Goal: Task Accomplishment & Management: Manage account settings

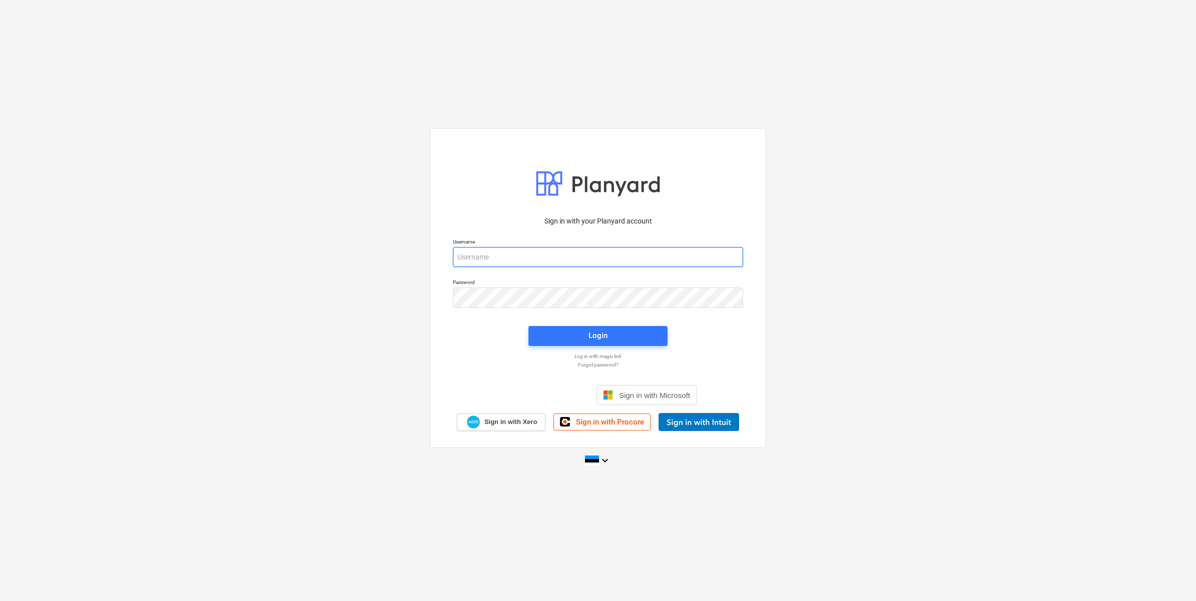
click at [514, 259] on input "email" at bounding box center [598, 257] width 290 height 20
type input "[EMAIL_ADDRESS][DOMAIN_NAME]"
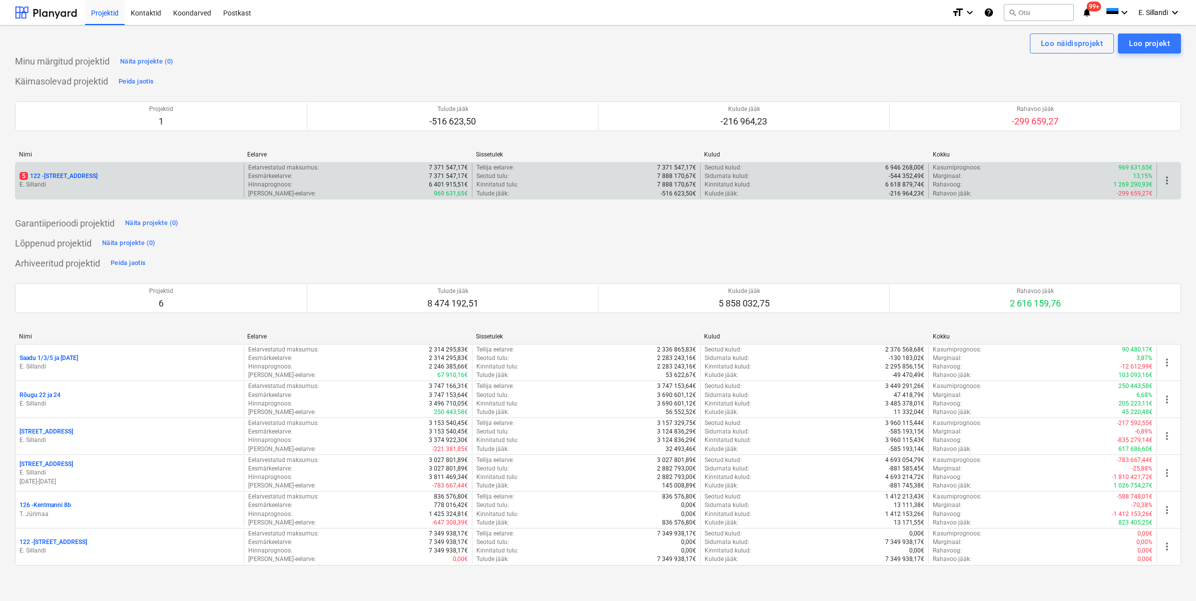
click at [69, 173] on p "5 122 - [STREET_ADDRESS]" at bounding box center [59, 176] width 78 height 9
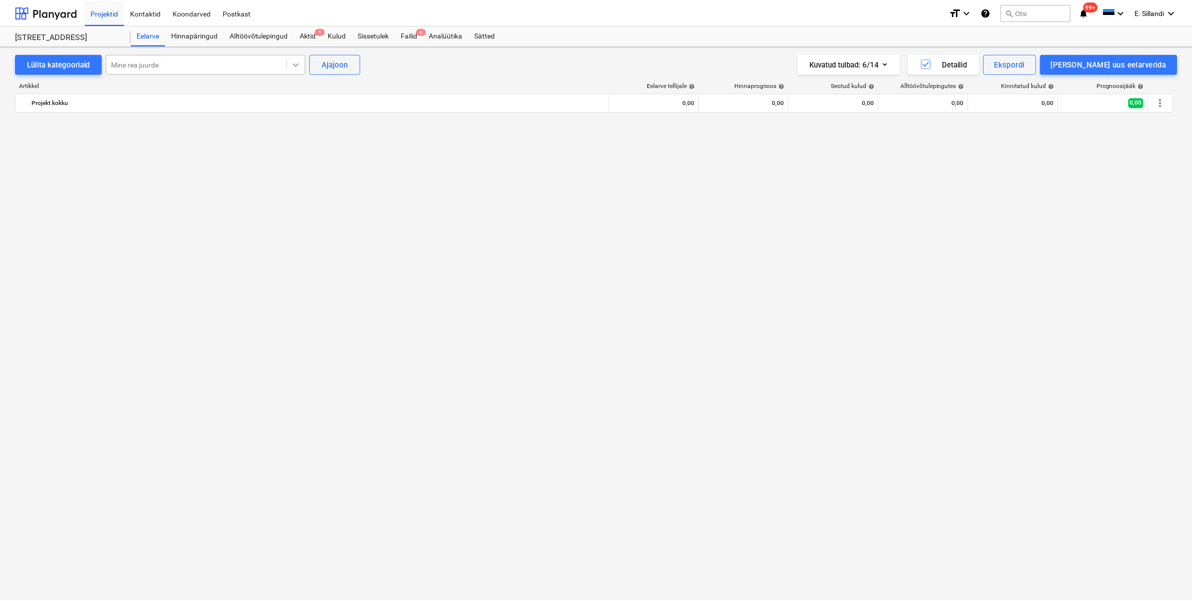
scroll to position [2232, 0]
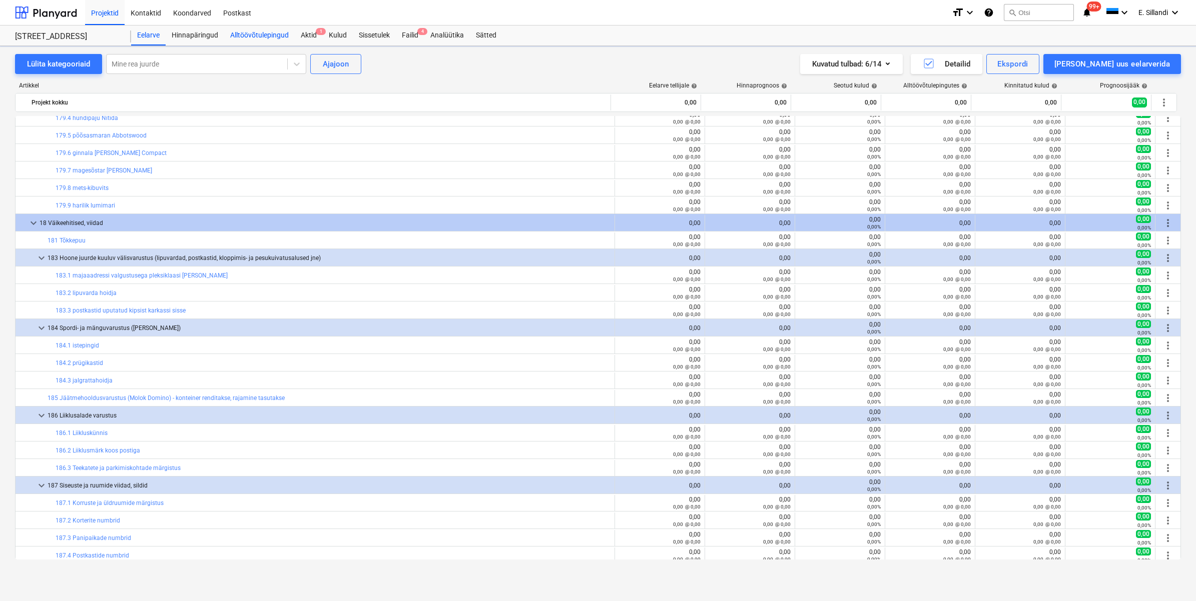
click at [271, 33] on div "Alltöövõtulepingud" at bounding box center [259, 36] width 71 height 20
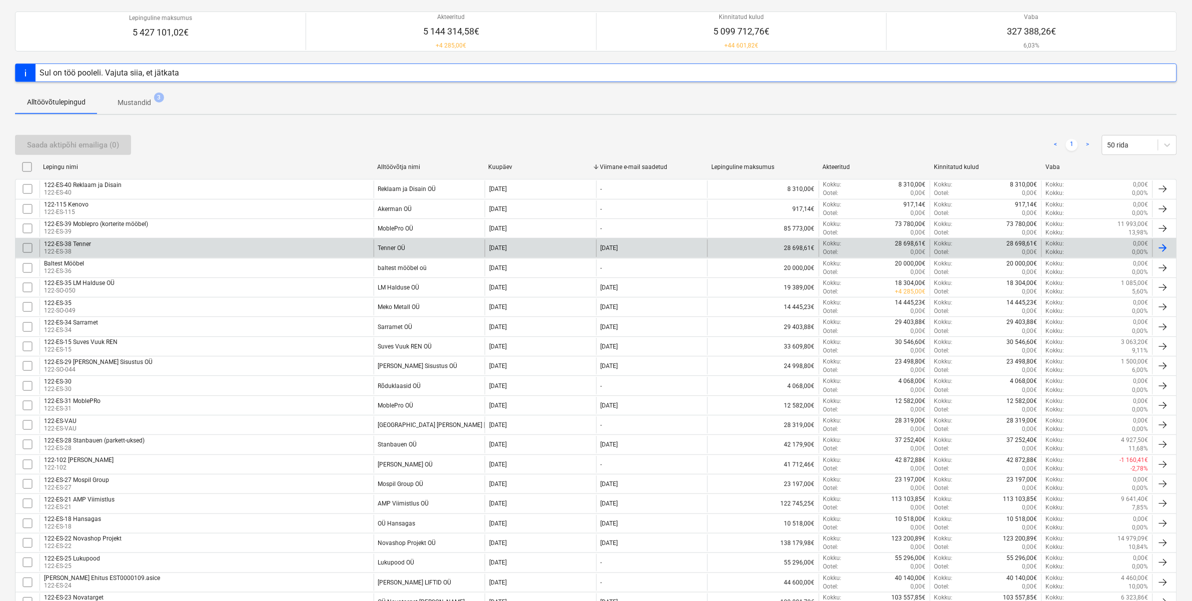
scroll to position [488, 0]
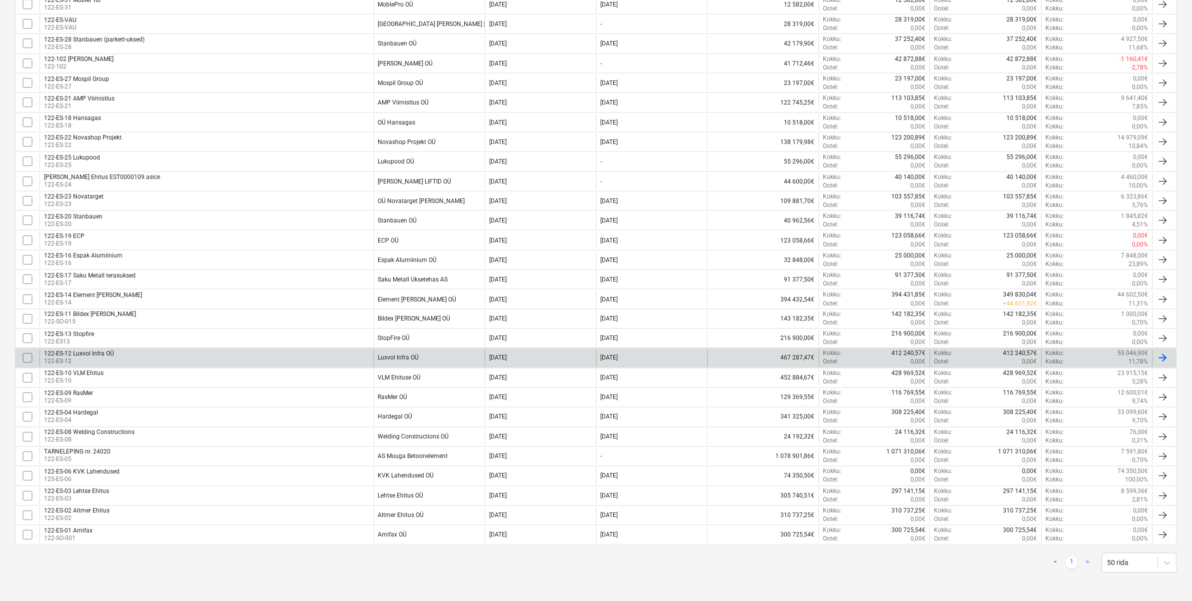
click at [109, 353] on div "122-ES-12 Luxvol Infra OÜ" at bounding box center [79, 354] width 70 height 7
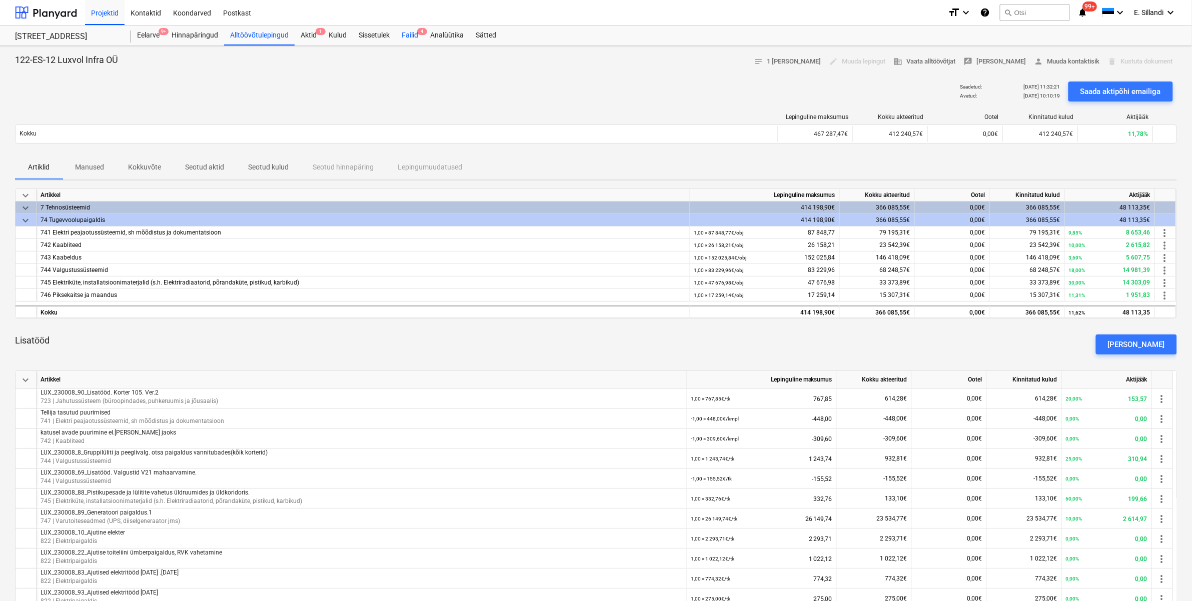
click at [415, 28] on div "Failid 4" at bounding box center [410, 36] width 29 height 20
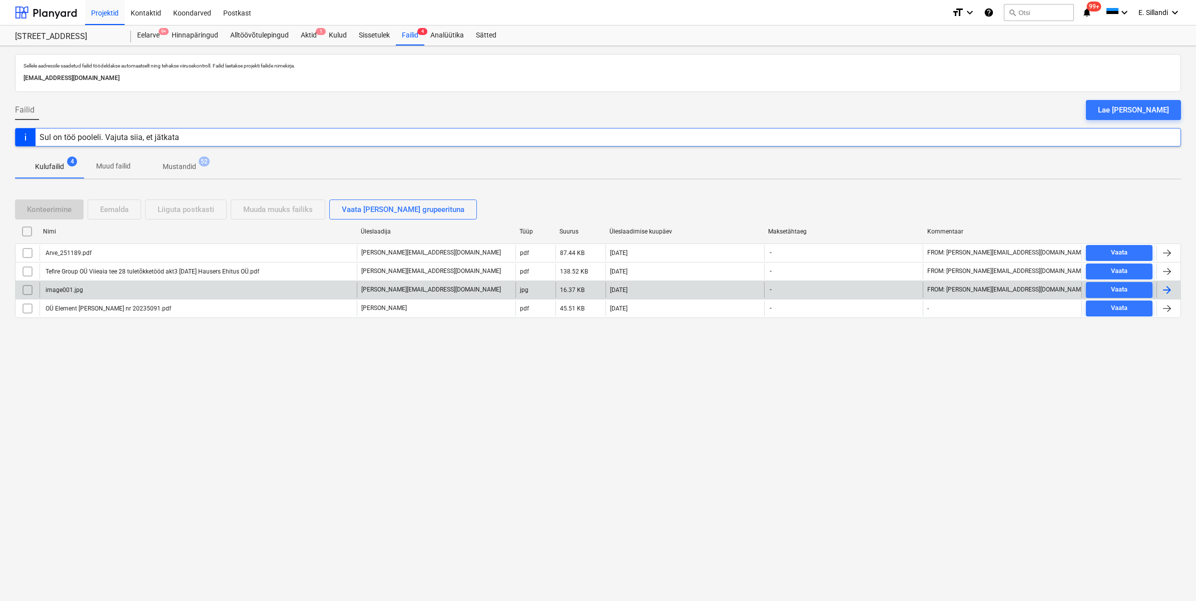
click at [24, 292] on input "checkbox" at bounding box center [28, 290] width 16 height 16
click at [128, 209] on div "Eemalda" at bounding box center [114, 209] width 29 height 13
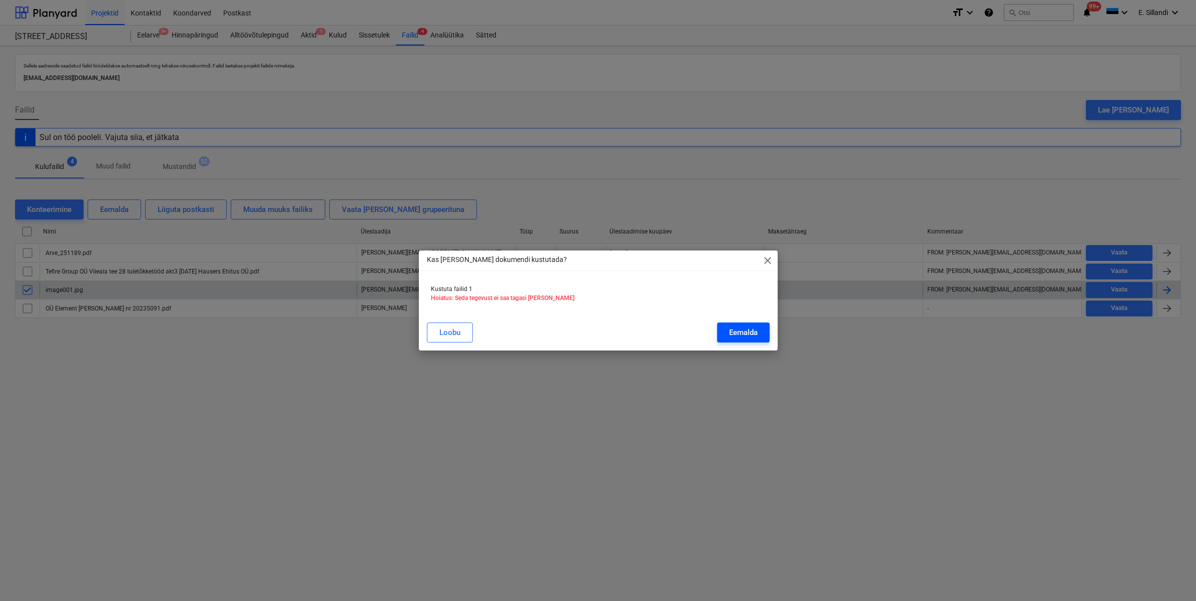
click at [724, 334] on button "Eemalda" at bounding box center [743, 333] width 53 height 20
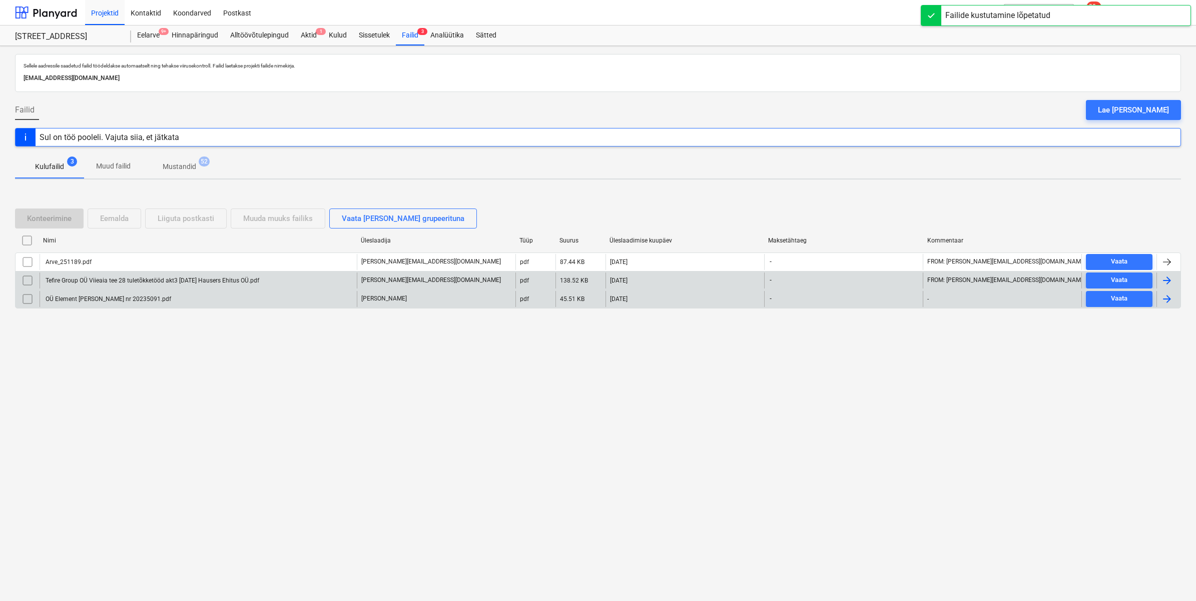
click at [192, 273] on div "Tefire Group OÜ Viieaia tee 28 tuletõkketööd akt3 [DATE] Hausers Ehitus OÜ.pdf" at bounding box center [198, 281] width 317 height 16
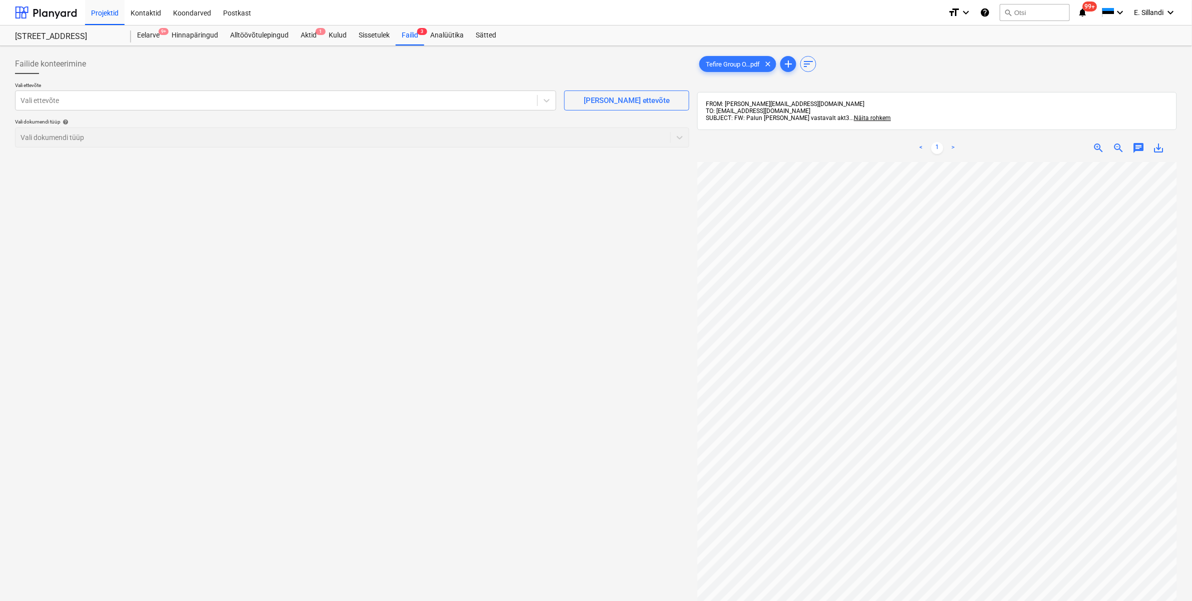
scroll to position [0, 157]
click at [120, 99] on div at bounding box center [277, 101] width 512 height 10
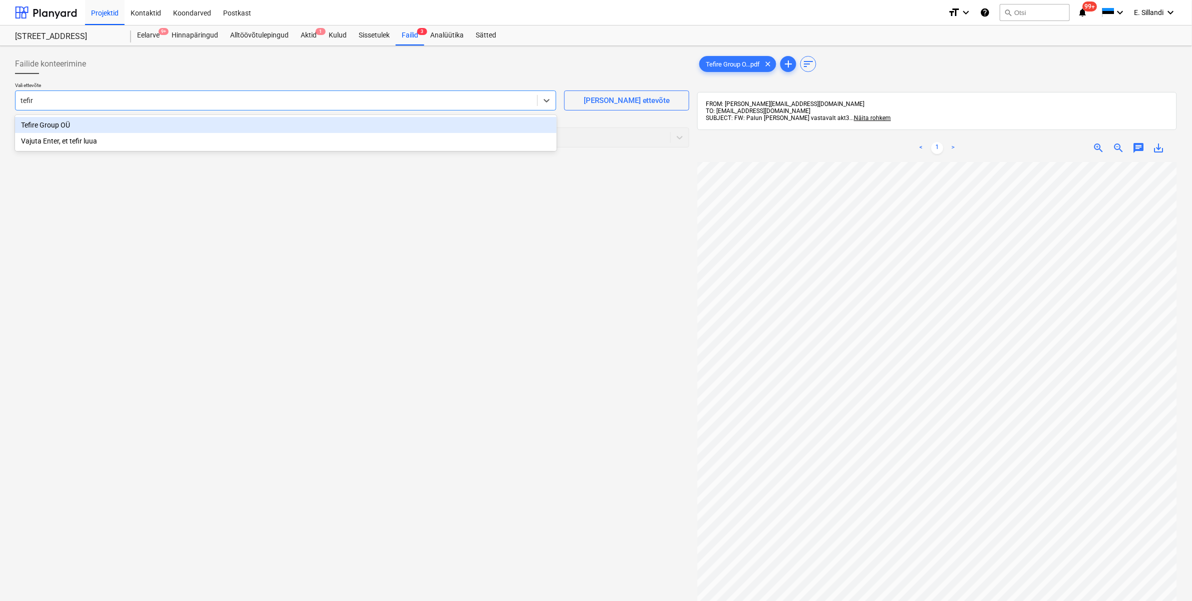
type input "tefire"
click at [99, 123] on div "Tefire Group OÜ" at bounding box center [286, 125] width 542 height 16
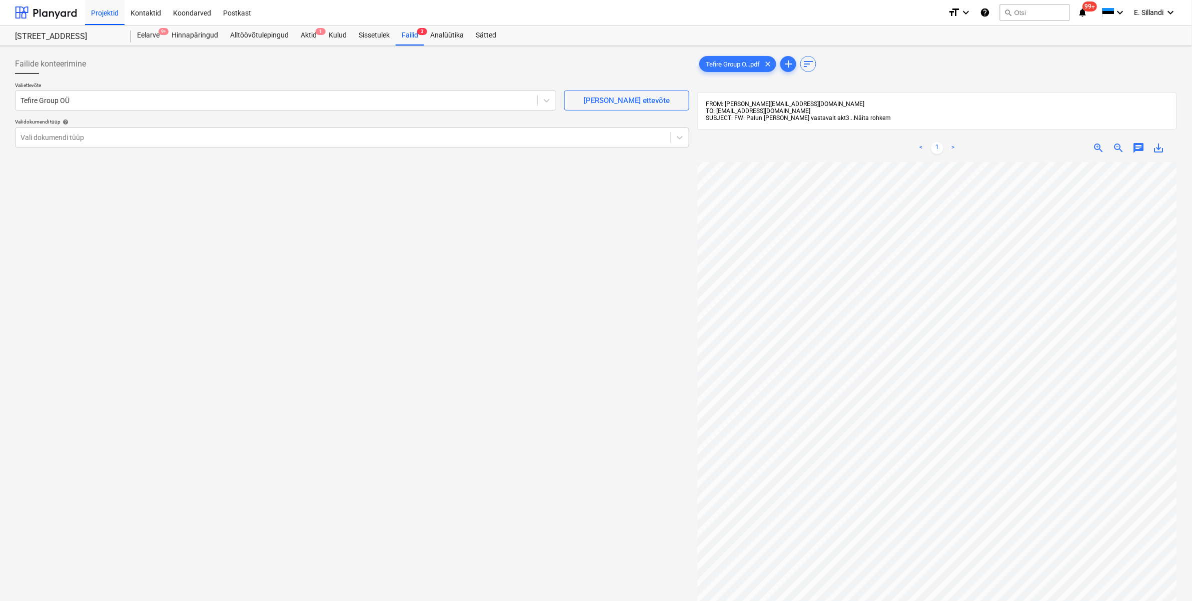
click at [854, 119] on span "Näita rohkem" at bounding box center [872, 118] width 37 height 7
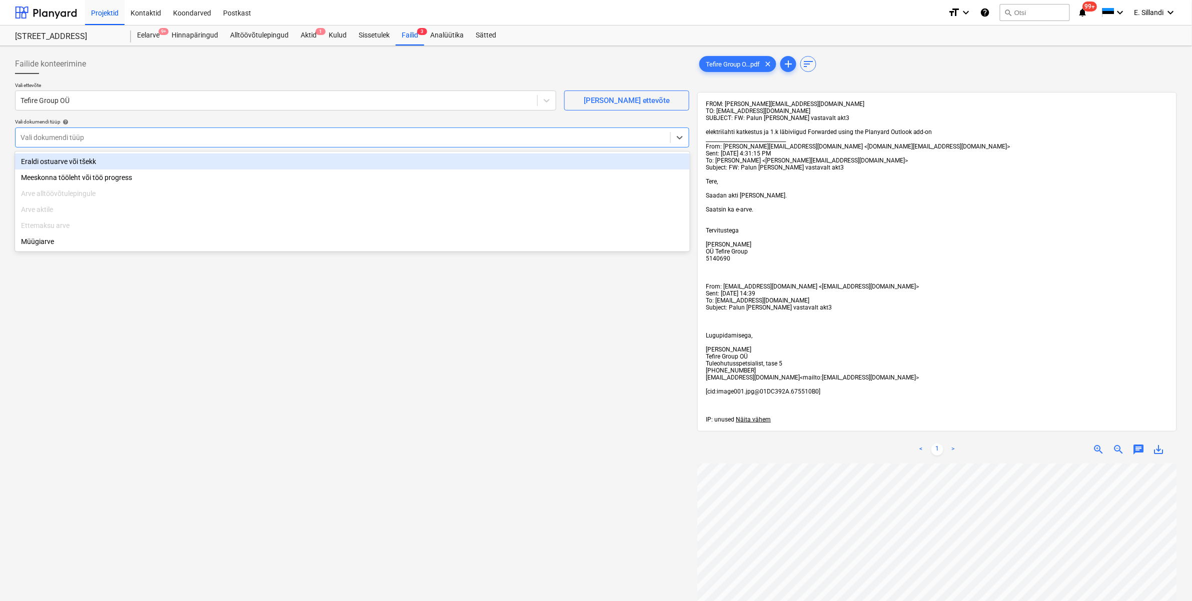
click at [118, 143] on div "Vali dokumendi tüüp" at bounding box center [343, 138] width 655 height 14
click at [84, 159] on div "Eraldi ostuarve või tšekk" at bounding box center [352, 162] width 675 height 16
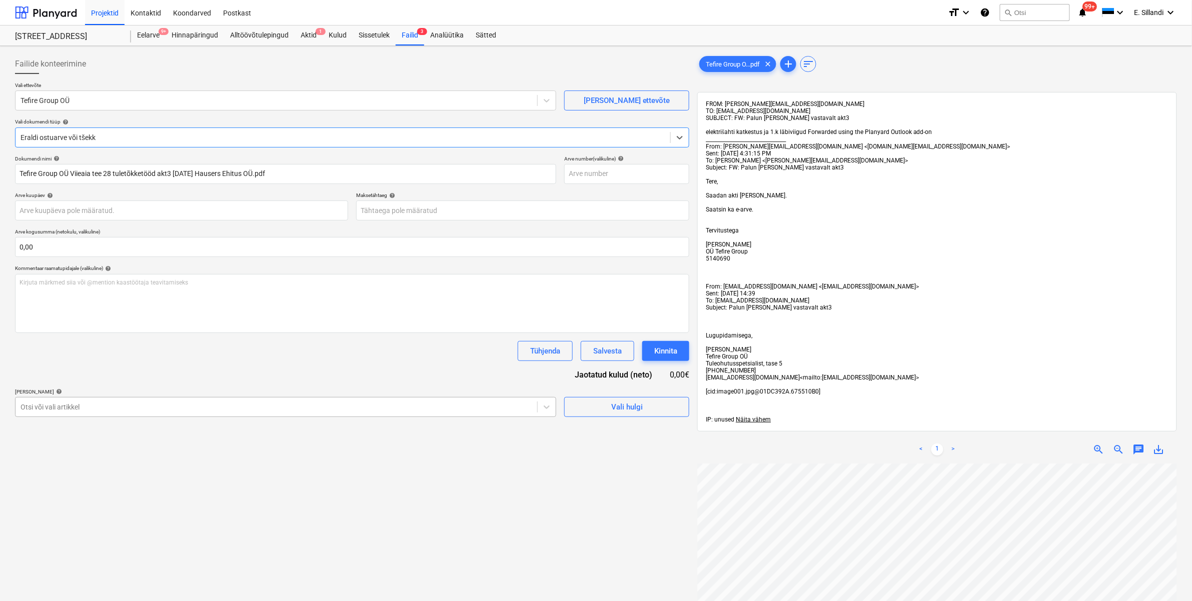
click at [149, 409] on div at bounding box center [277, 407] width 512 height 10
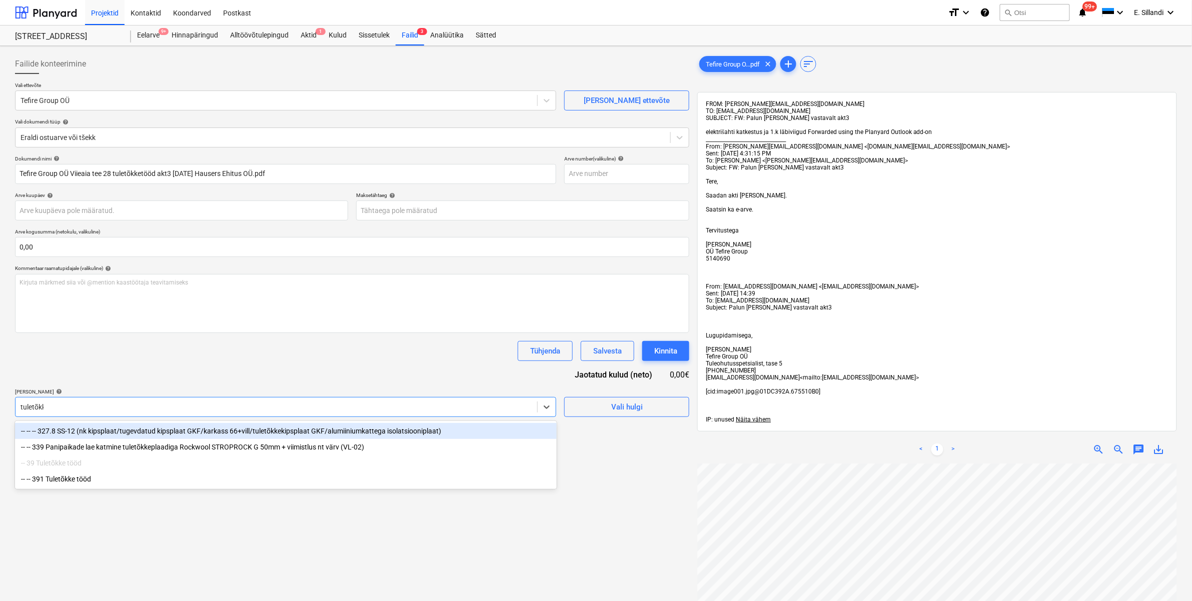
type input "tuletõkke"
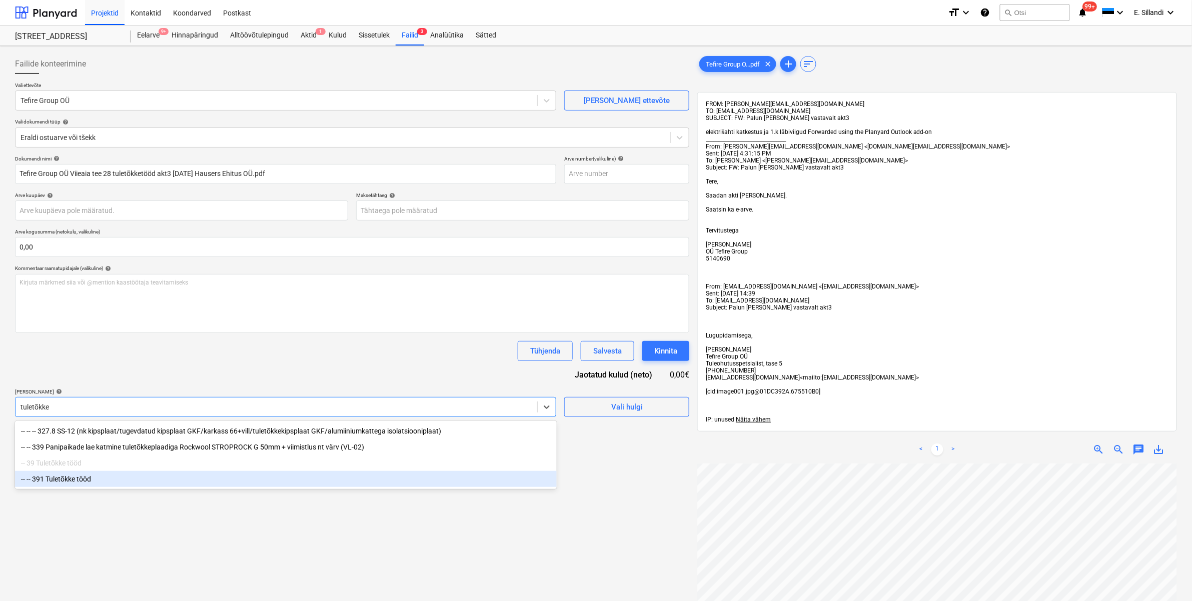
click at [146, 484] on div "-- -- 391 Tuletõkke tööd" at bounding box center [286, 479] width 542 height 16
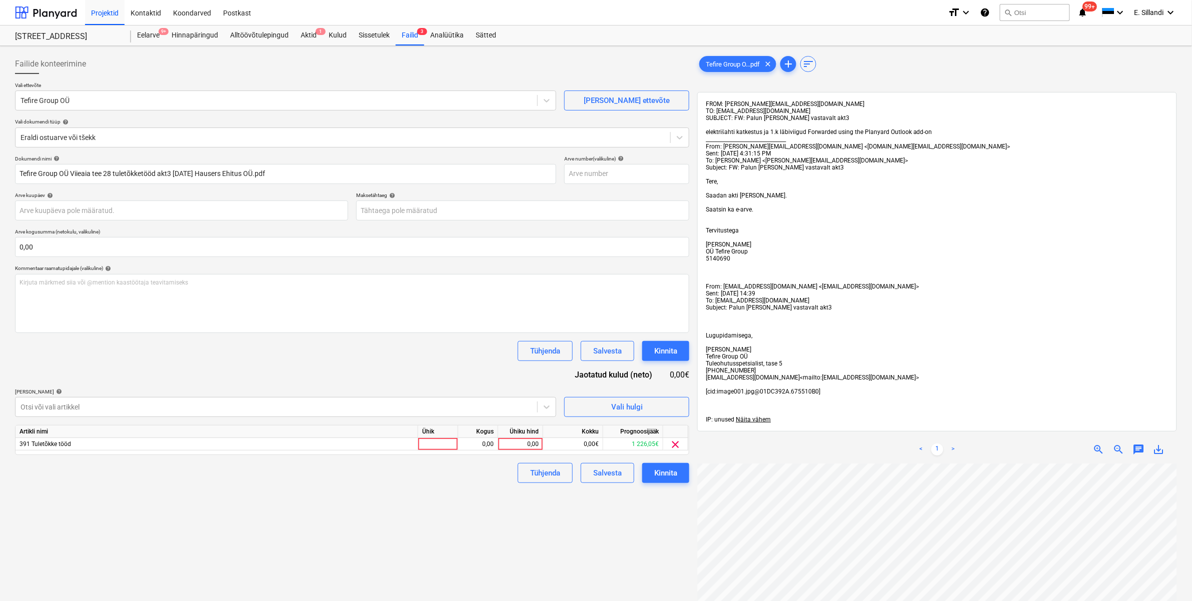
click at [199, 383] on div "Dokumendi nimi help Tefire Group OÜ Viieaia tee 28 tuletõkketööd akt3 [DATE] Ha…" at bounding box center [352, 320] width 674 height 328
click at [536, 448] on div "0,00" at bounding box center [520, 444] width 37 height 13
click at [415, 37] on div "Failid 3" at bounding box center [410, 36] width 29 height 20
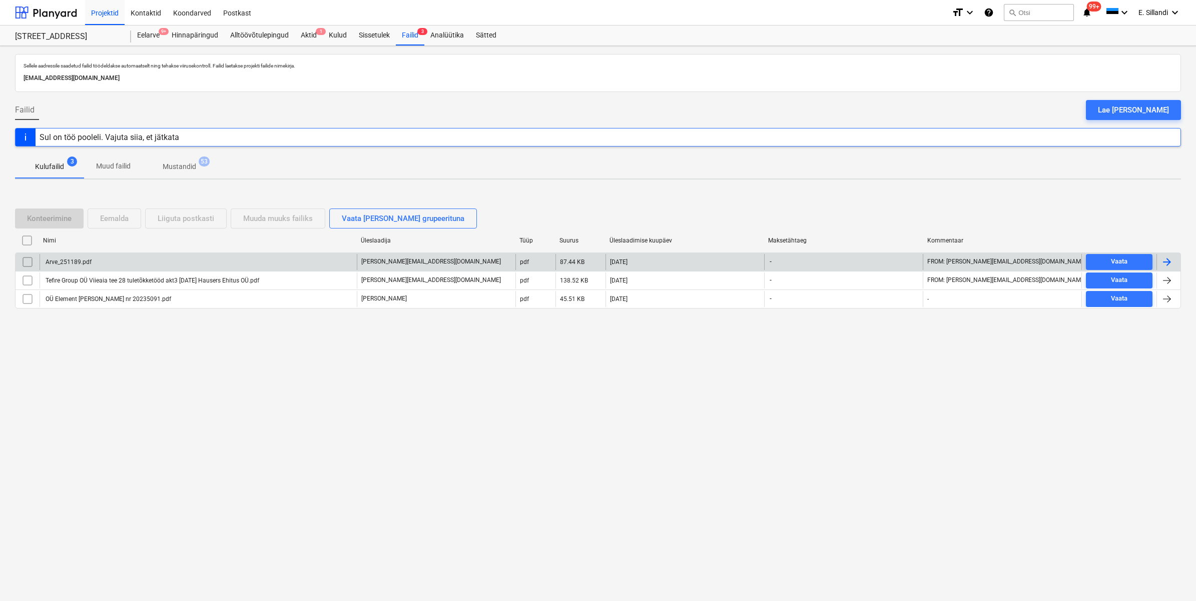
click at [78, 259] on div "Arve_251189.pdf" at bounding box center [68, 262] width 48 height 7
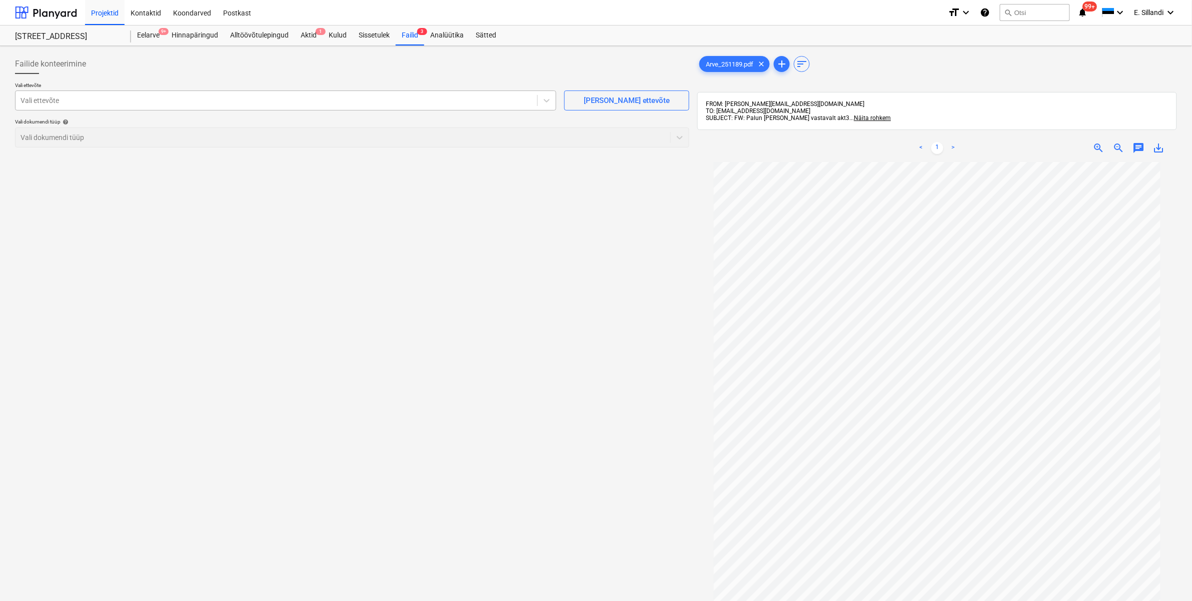
click at [233, 96] on div at bounding box center [277, 101] width 512 height 10
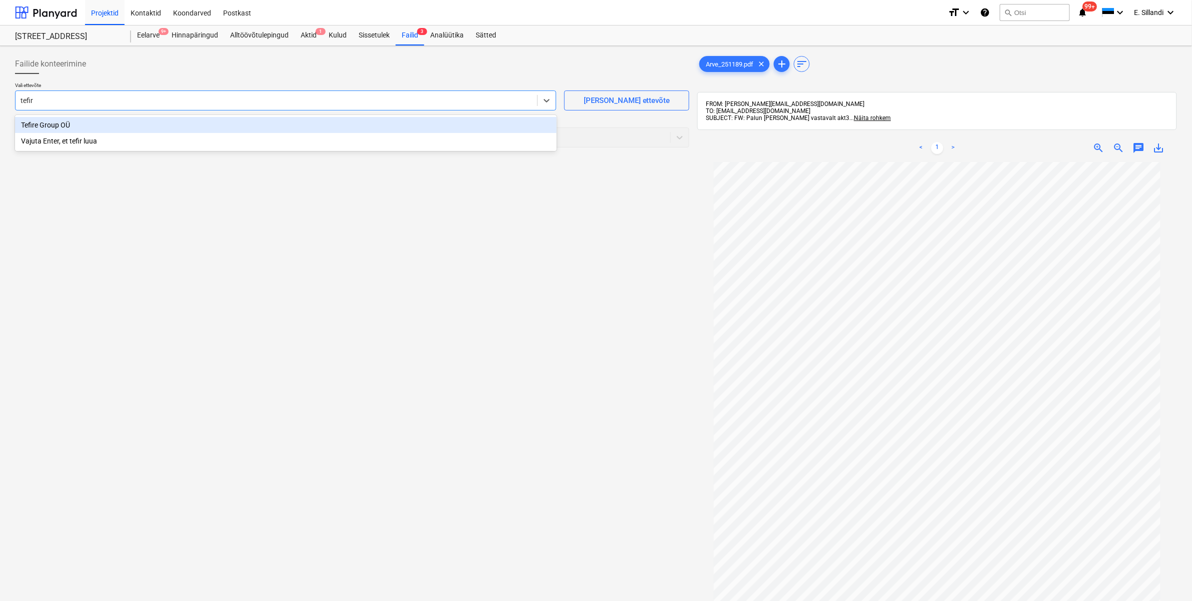
type input "tefire"
click at [93, 126] on div "Tefire Group OÜ" at bounding box center [286, 125] width 542 height 16
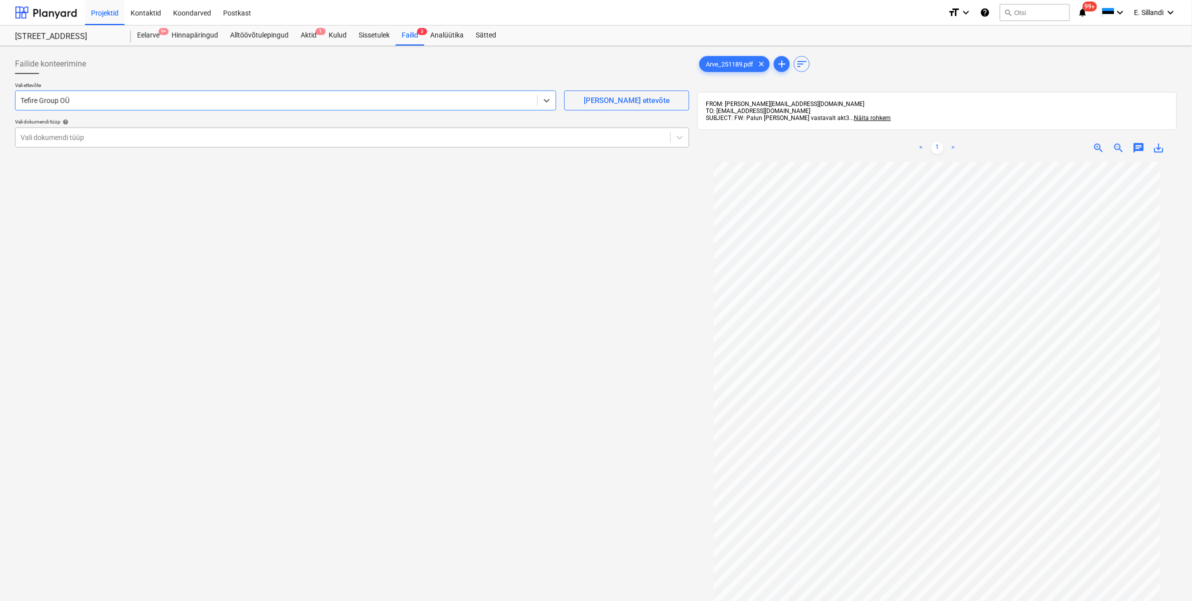
click at [83, 131] on div "Vali dokumendi tüüp" at bounding box center [343, 138] width 655 height 14
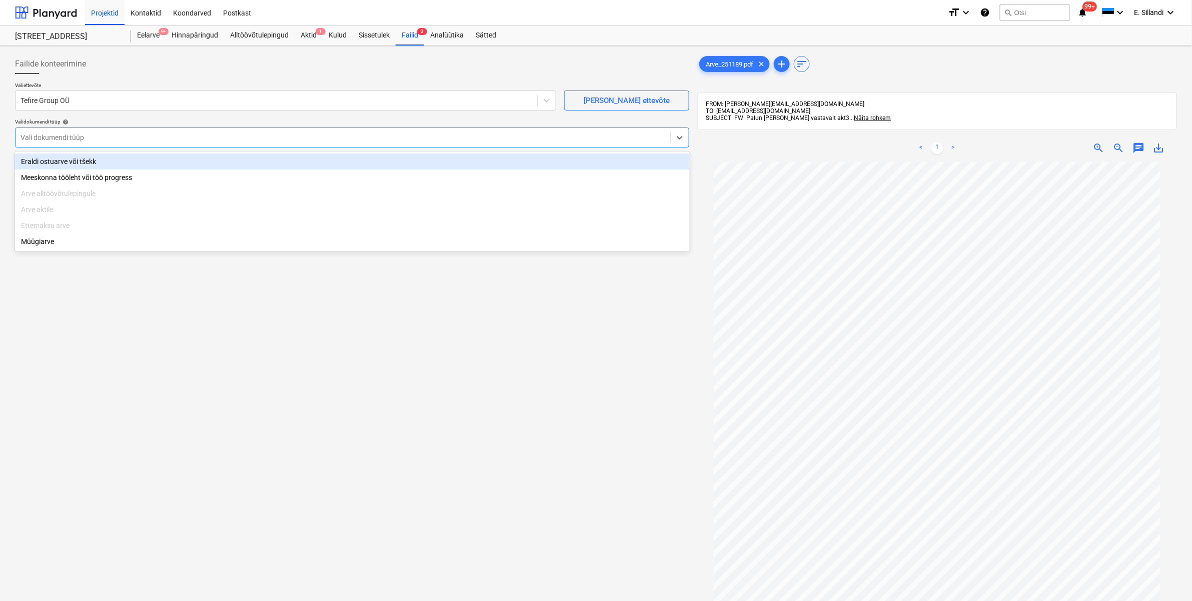
click at [74, 161] on div "Eraldi ostuarve või tšekk" at bounding box center [352, 162] width 675 height 16
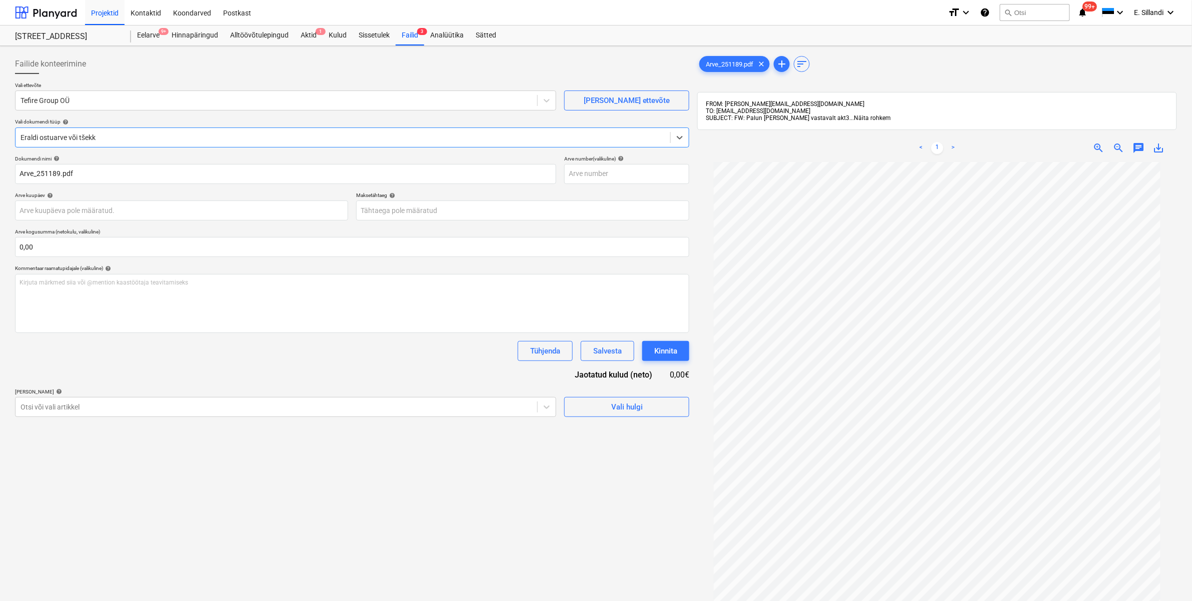
click at [854, 119] on span "Näita rohkem" at bounding box center [872, 118] width 37 height 7
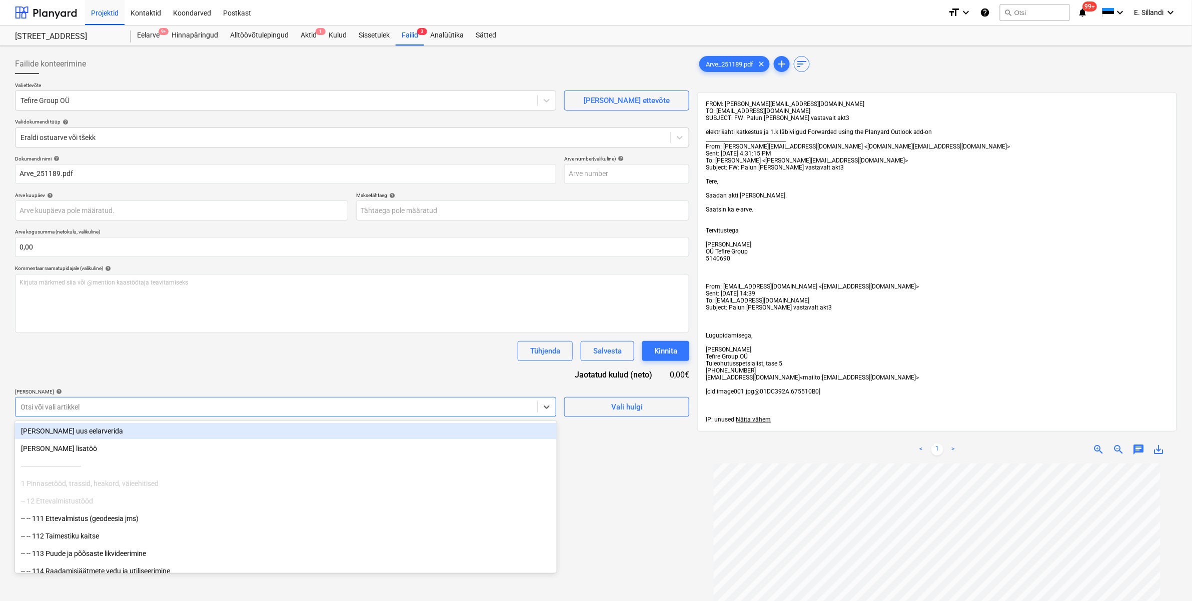
click at [66, 403] on div at bounding box center [277, 407] width 512 height 10
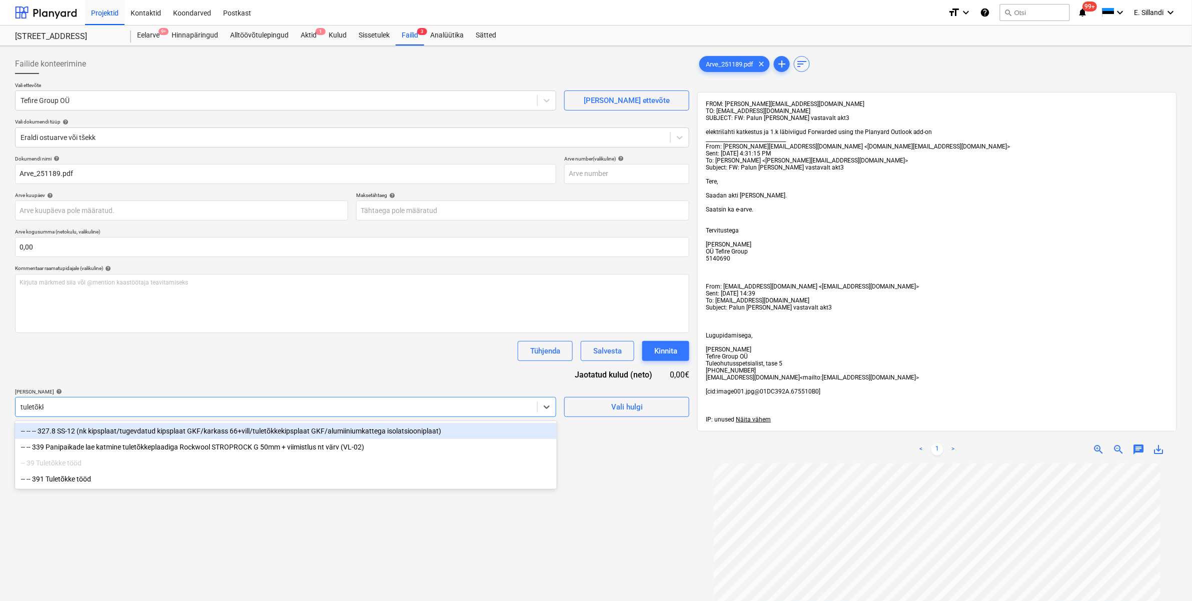
type input "tuletõkke"
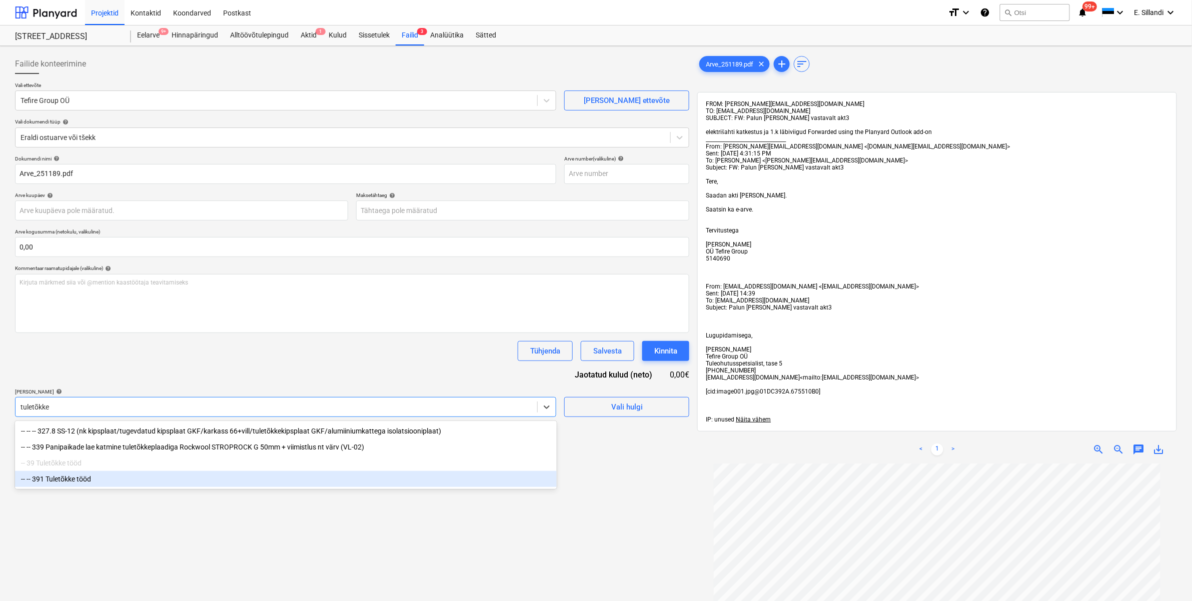
click at [73, 479] on div "-- -- 391 Tuletõkke tööd" at bounding box center [286, 479] width 542 height 16
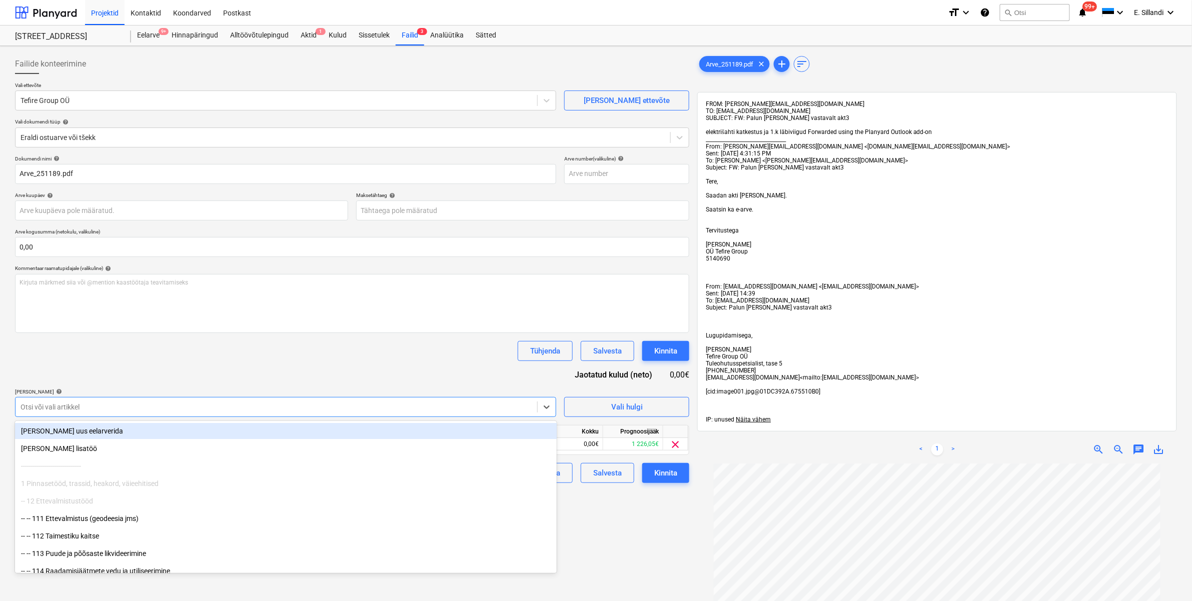
click at [116, 384] on div "Dokumendi nimi help Arve_251189.pdf Arve number (valikuline) help Arve kuupäev …" at bounding box center [352, 320] width 674 height 328
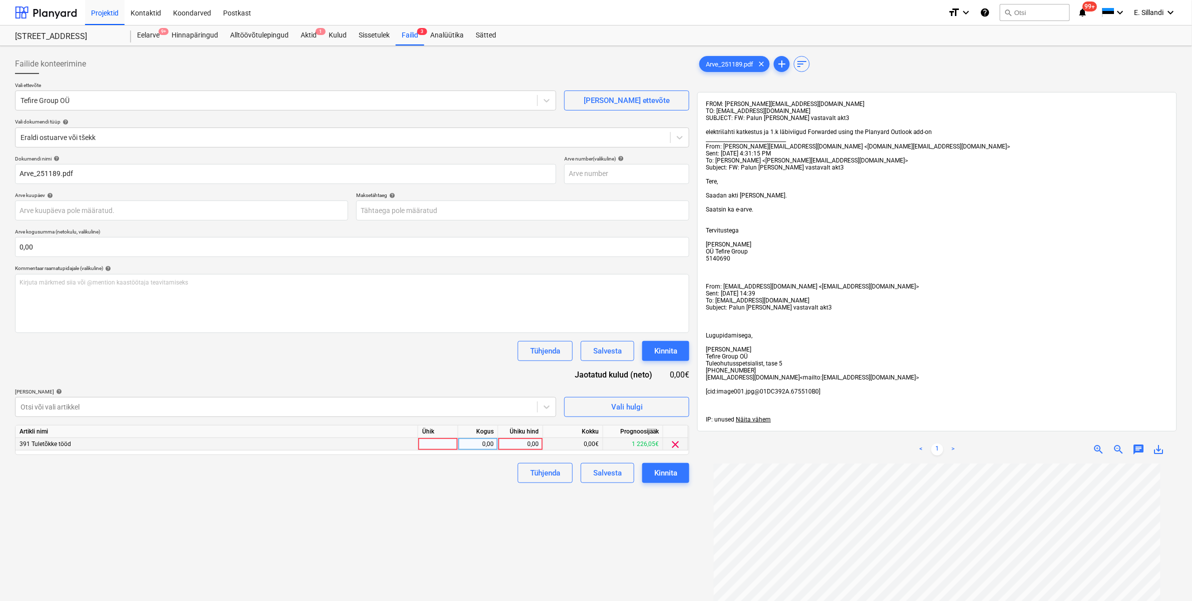
click at [534, 441] on div "0,00" at bounding box center [520, 444] width 37 height 13
type input "412,5"
click at [509, 561] on div "Failide konteerimine Vali ettevõte Tefire Group OÜ [PERSON_NAME] uus ettevõte V…" at bounding box center [352, 545] width 682 height 991
click at [667, 473] on div "Kinnita" at bounding box center [665, 473] width 23 height 13
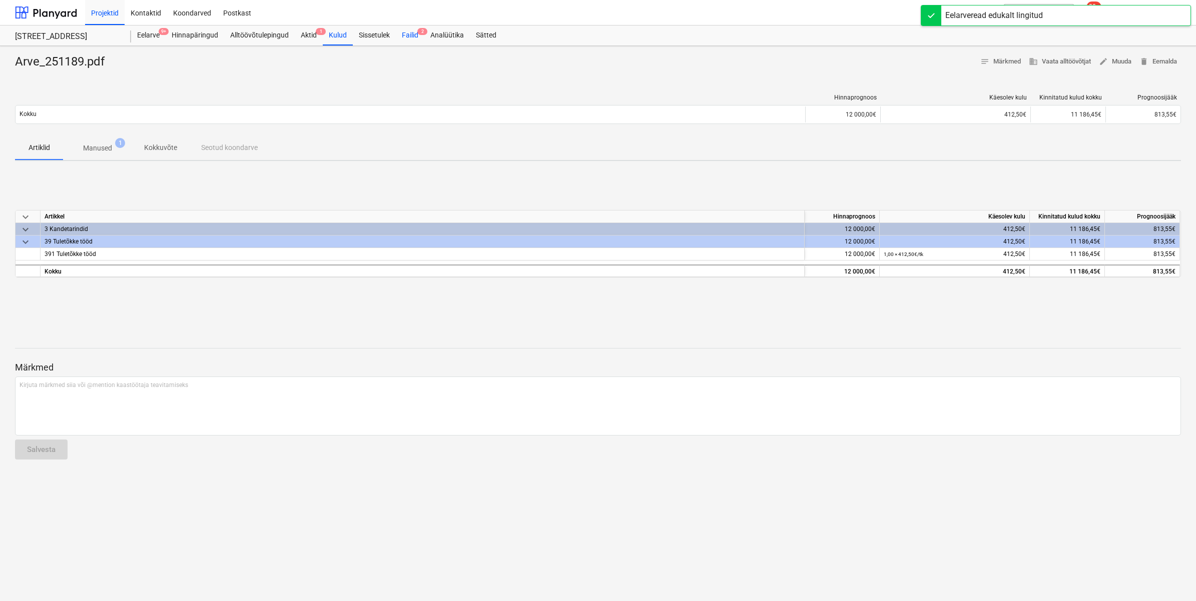
drag, startPoint x: 408, startPoint y: 36, endPoint x: 404, endPoint y: 39, distance: 5.3
click at [408, 36] on div "Failid 2" at bounding box center [410, 36] width 29 height 20
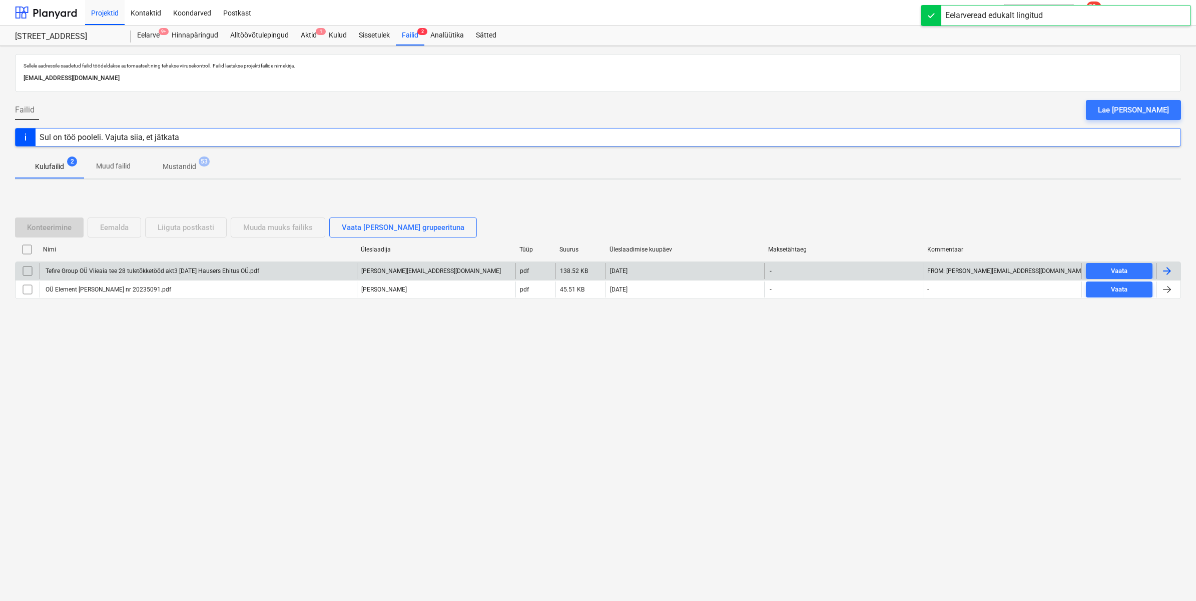
click at [24, 272] on input "checkbox" at bounding box center [28, 271] width 16 height 16
click at [119, 226] on div "Eemalda" at bounding box center [114, 227] width 29 height 13
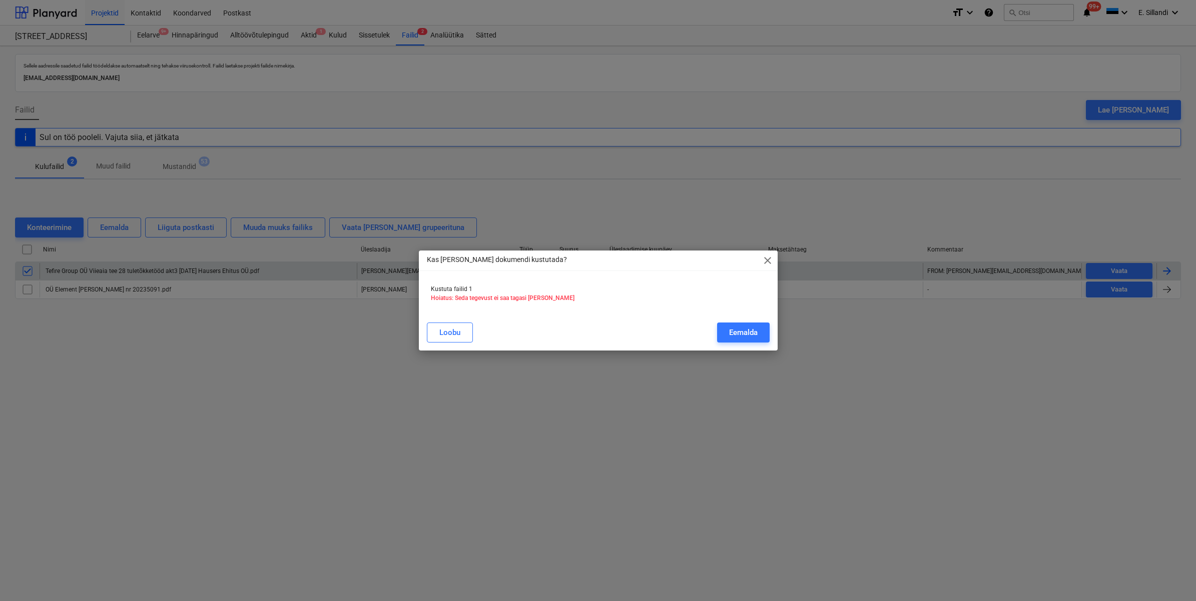
click at [791, 328] on div "Kas [PERSON_NAME] dokumendi kustutada? close Kustuta failid 1 Hoiatus: Seda teg…" at bounding box center [598, 300] width 1196 height 601
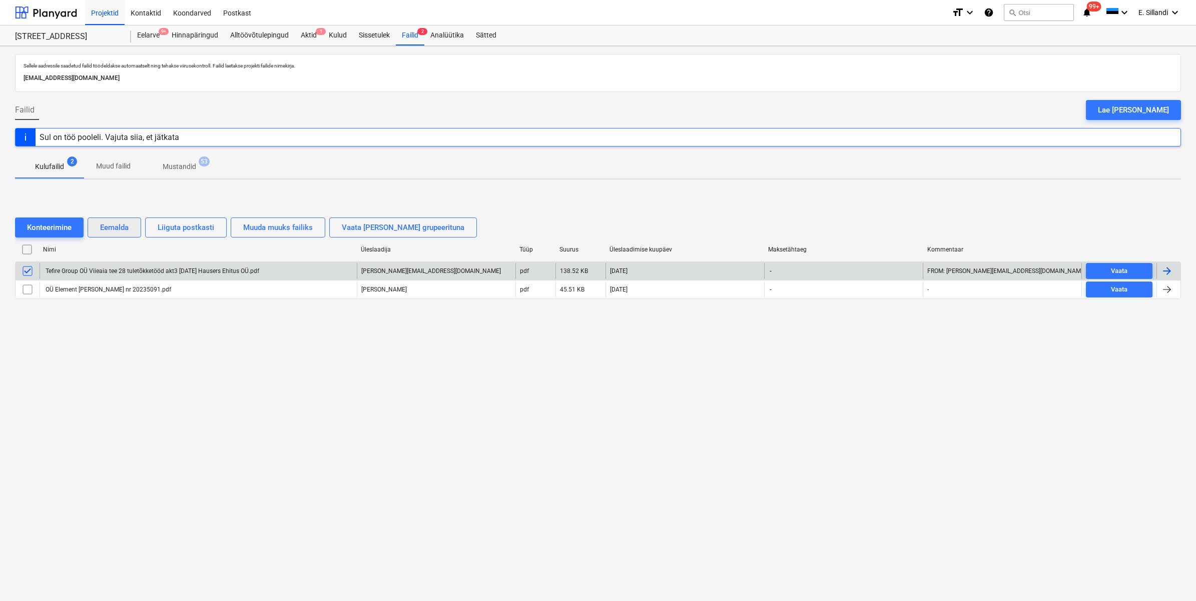
click at [115, 226] on div "Eemalda" at bounding box center [114, 227] width 29 height 13
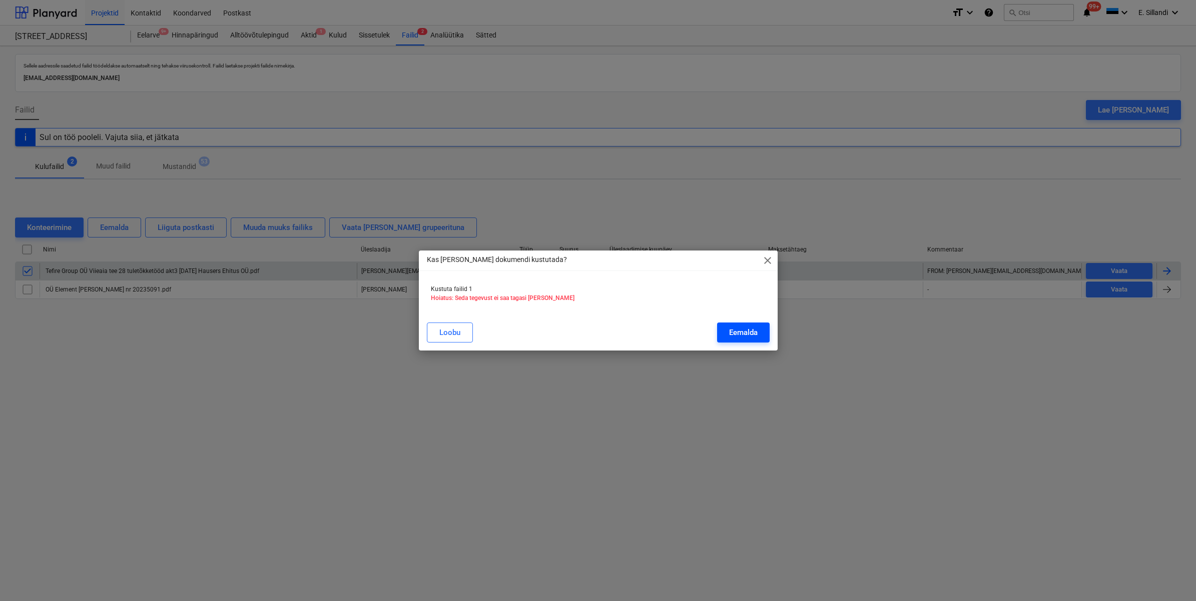
click at [729, 330] on div "Eemalda" at bounding box center [743, 332] width 29 height 13
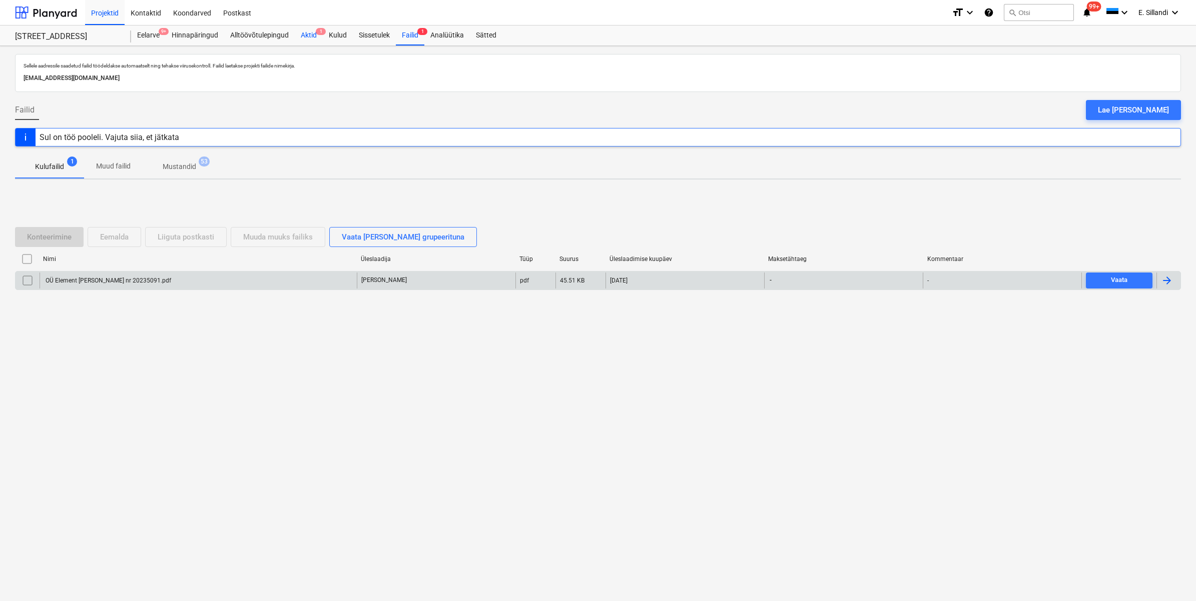
click at [304, 39] on div "Aktid 1" at bounding box center [309, 36] width 28 height 20
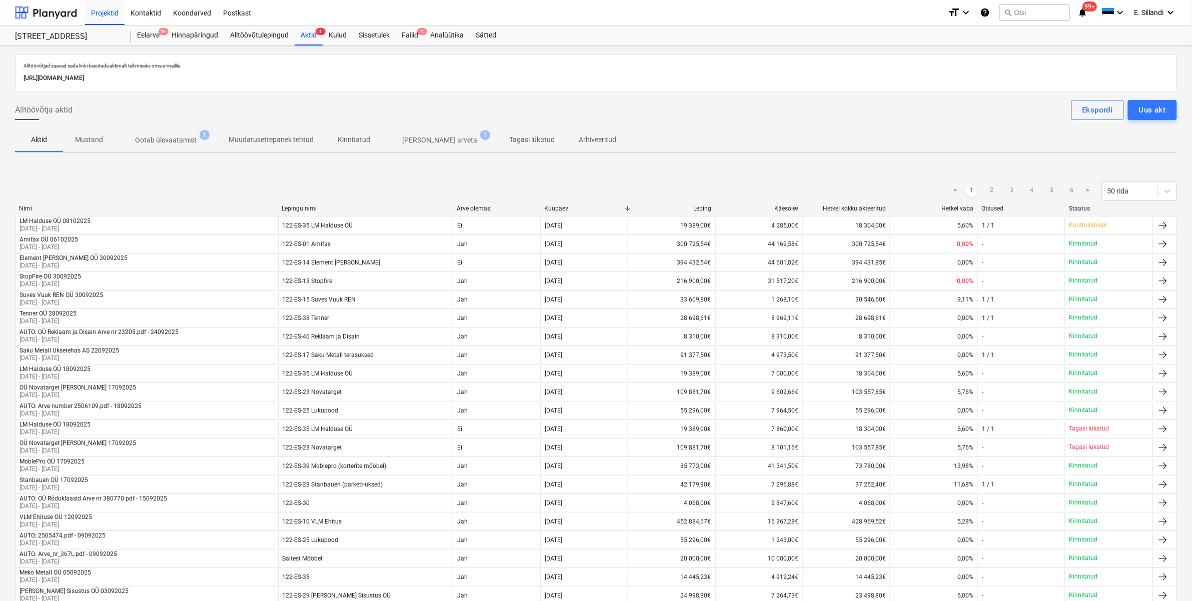
click at [450, 129] on button "[PERSON_NAME] arveta 1" at bounding box center [439, 140] width 115 height 24
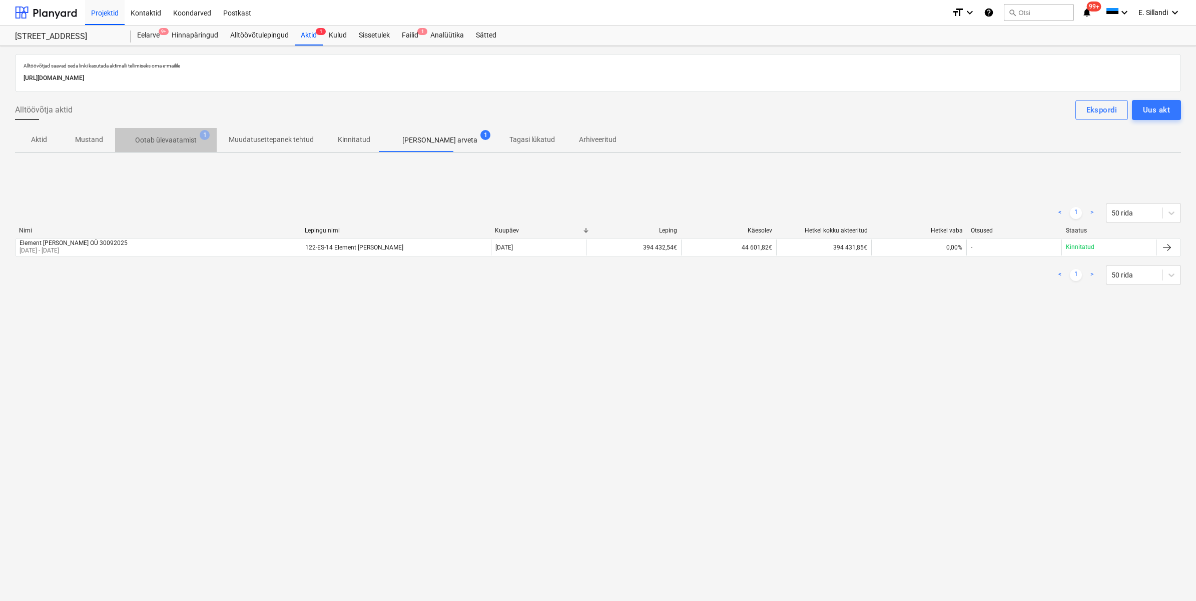
click at [181, 136] on p "Ootab ülevaatamist" at bounding box center [166, 140] width 62 height 11
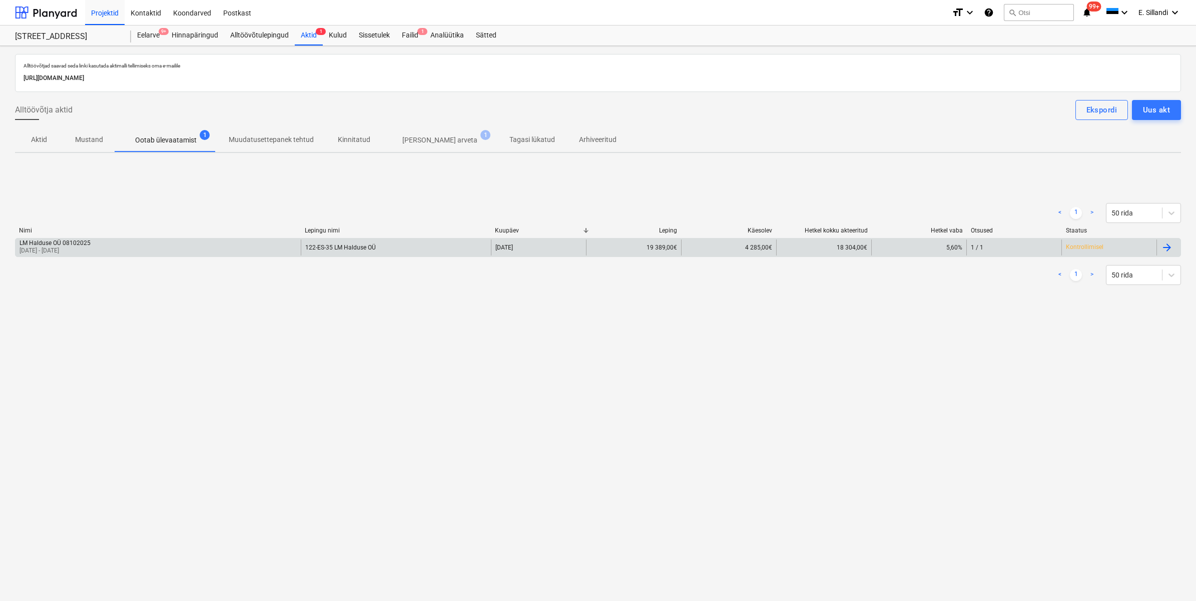
click at [66, 252] on p "[DATE] - [DATE]" at bounding box center [55, 251] width 71 height 9
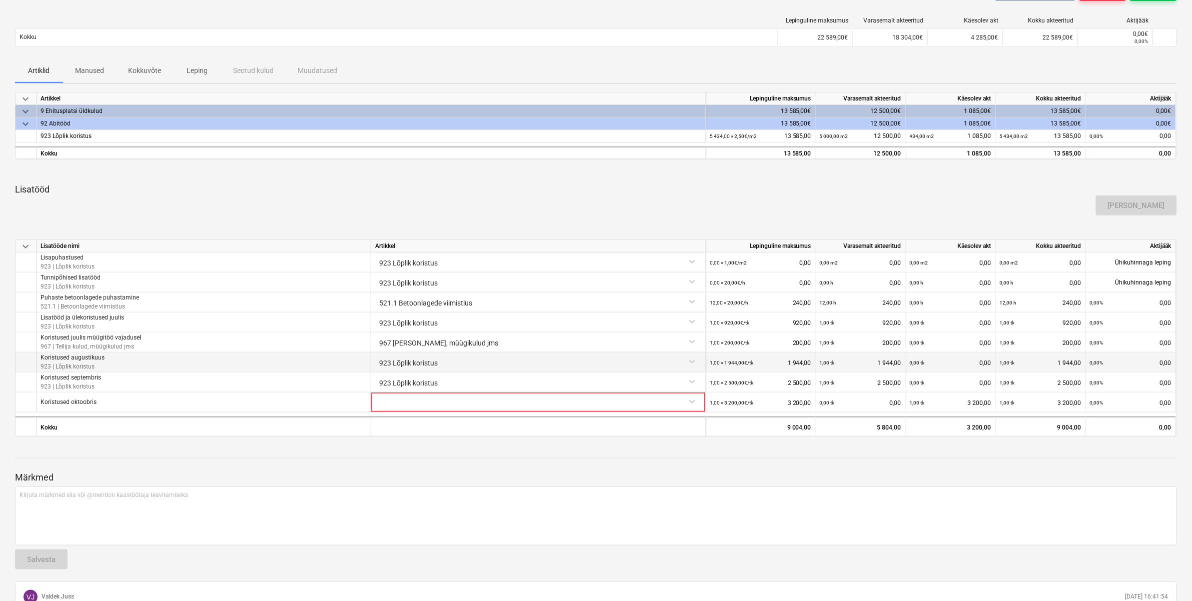
scroll to position [275, 0]
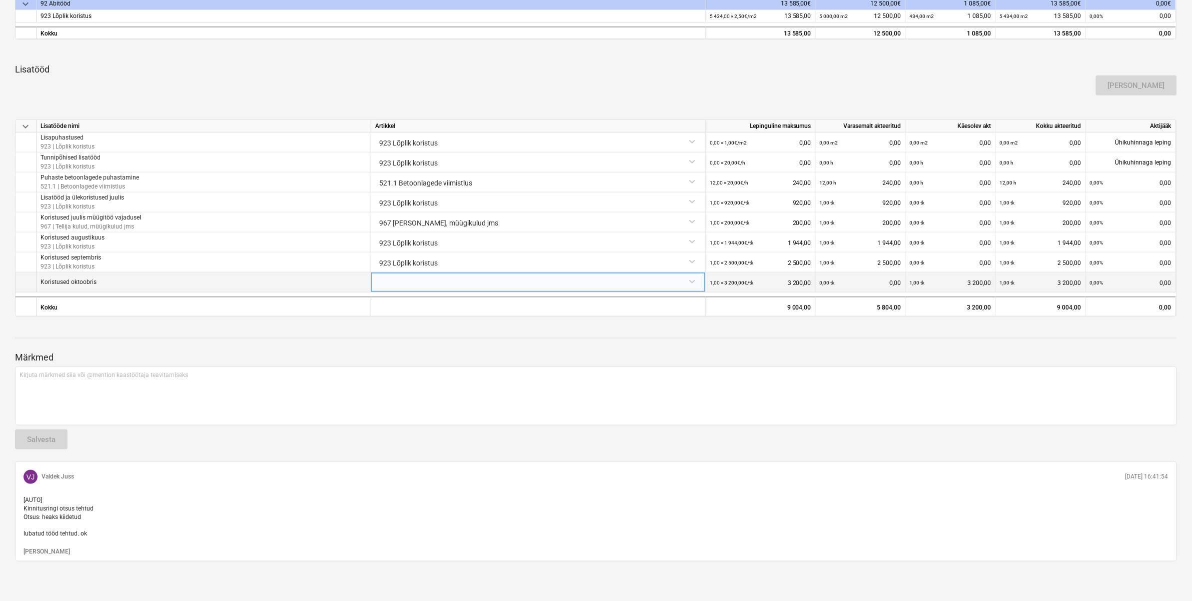
click at [433, 283] on div at bounding box center [538, 282] width 326 height 18
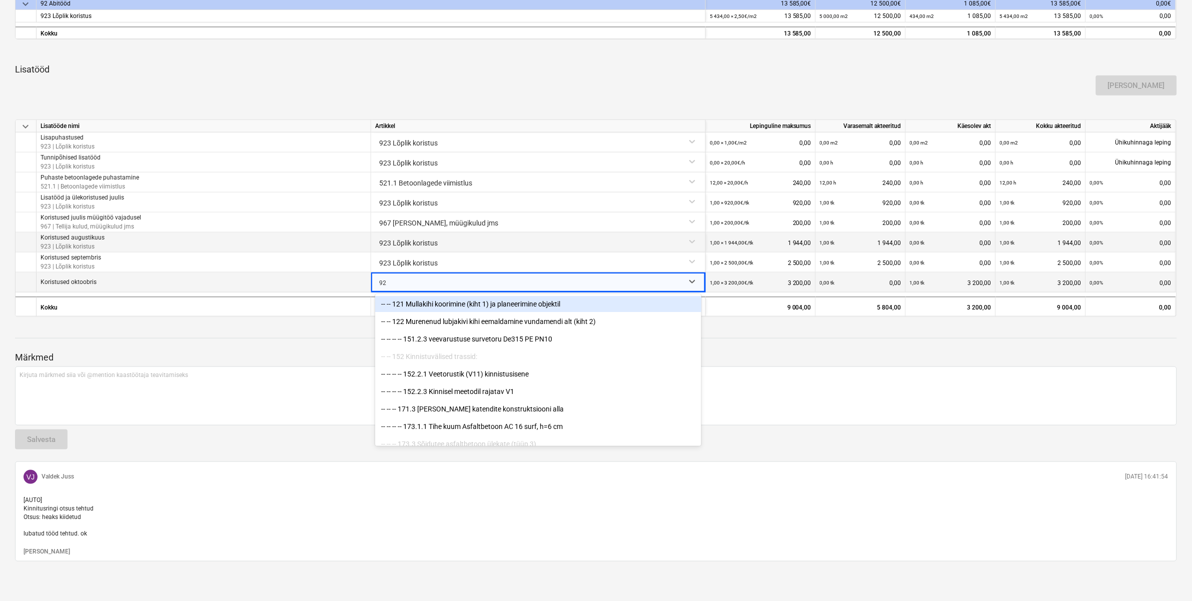
type input "923"
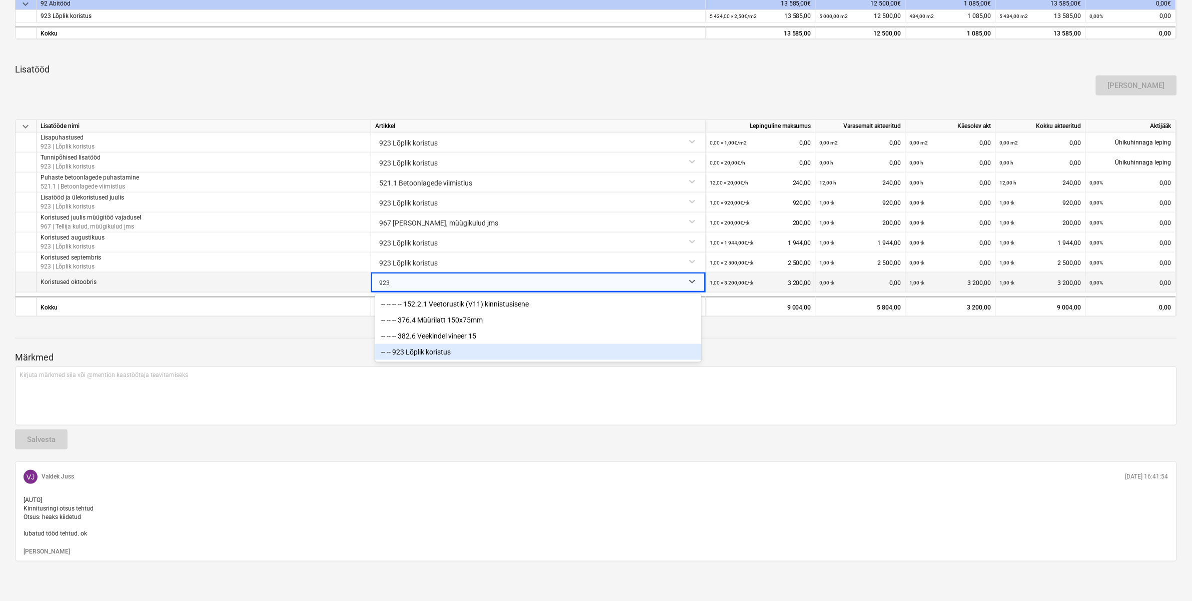
click at [448, 354] on div "-- -- 923 Lõplik koristus" at bounding box center [538, 352] width 326 height 16
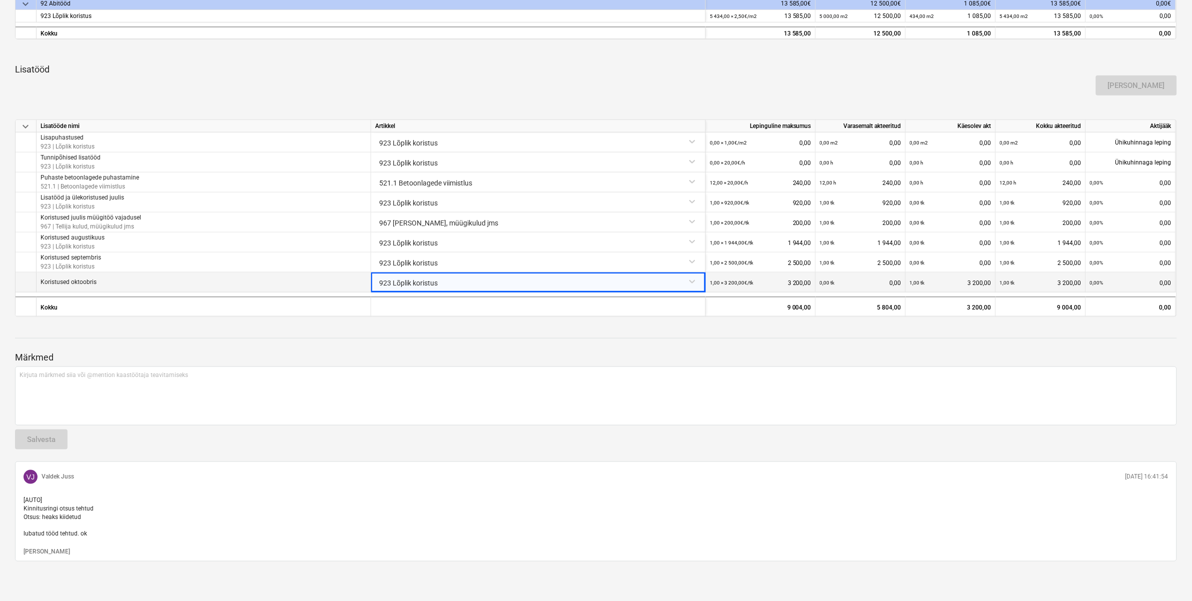
click at [663, 332] on div at bounding box center [596, 329] width 1162 height 8
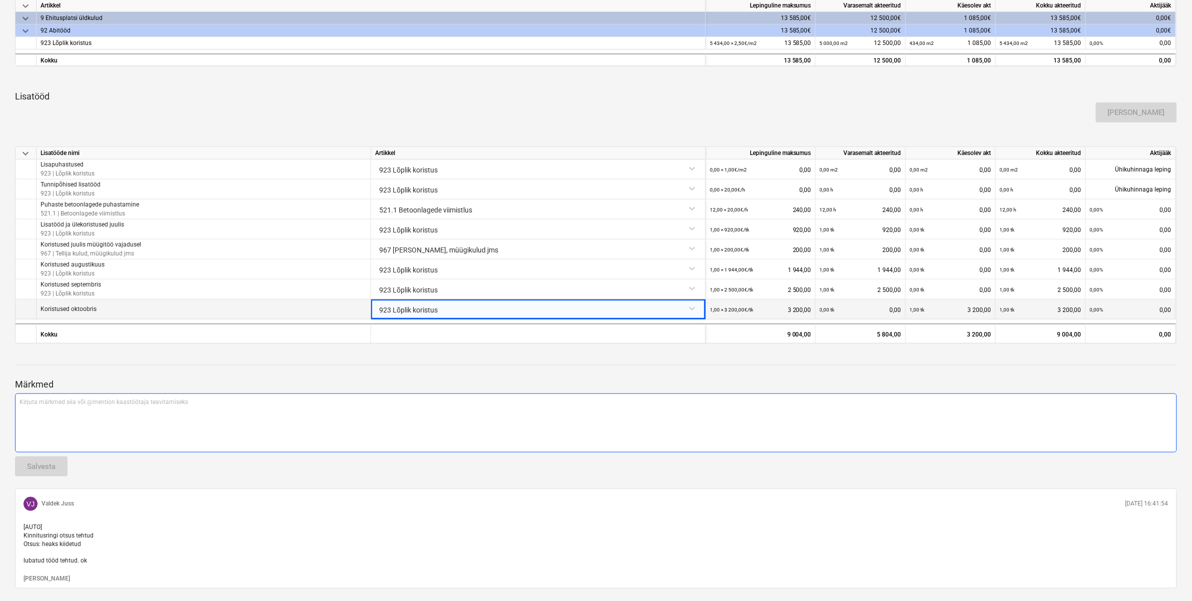
scroll to position [129, 0]
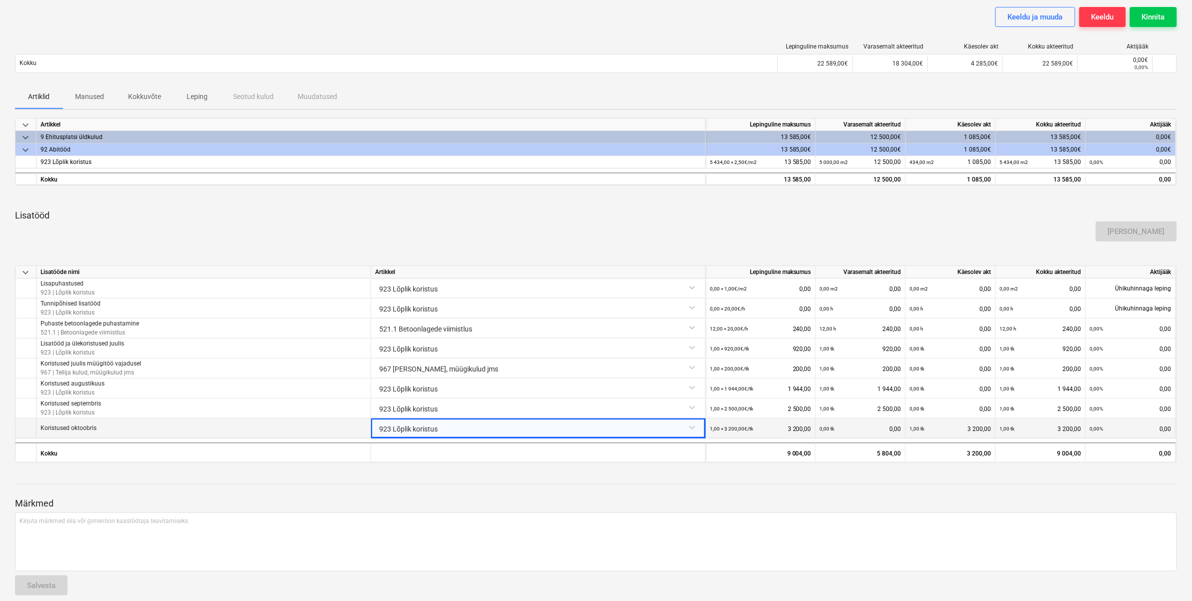
click at [369, 482] on div "Märkmed Kirjuta märkmed siia või @mention kaastöötaja teavitamiseks ﻿ Salvesta …" at bounding box center [596, 589] width 1162 height 237
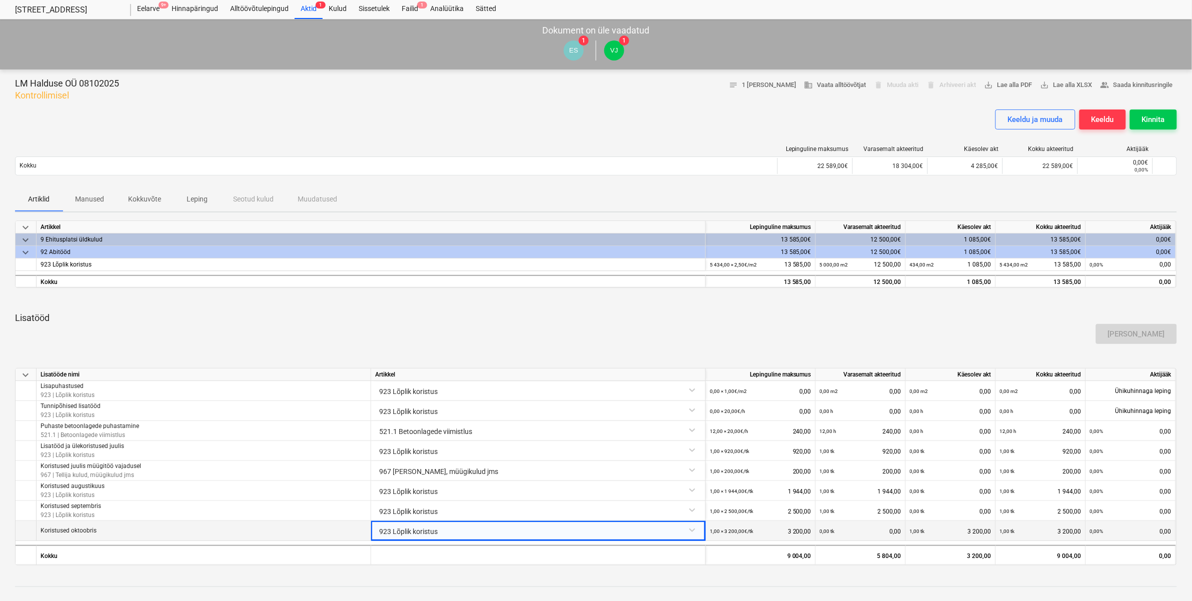
scroll to position [0, 0]
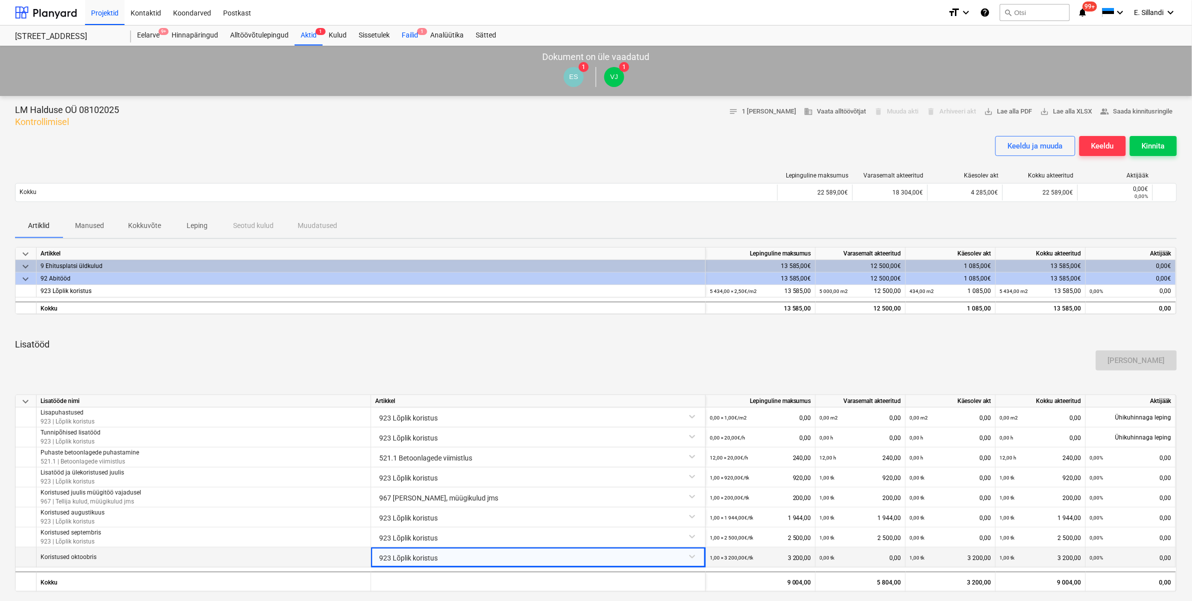
click at [409, 34] on div "Failid 1" at bounding box center [410, 36] width 29 height 20
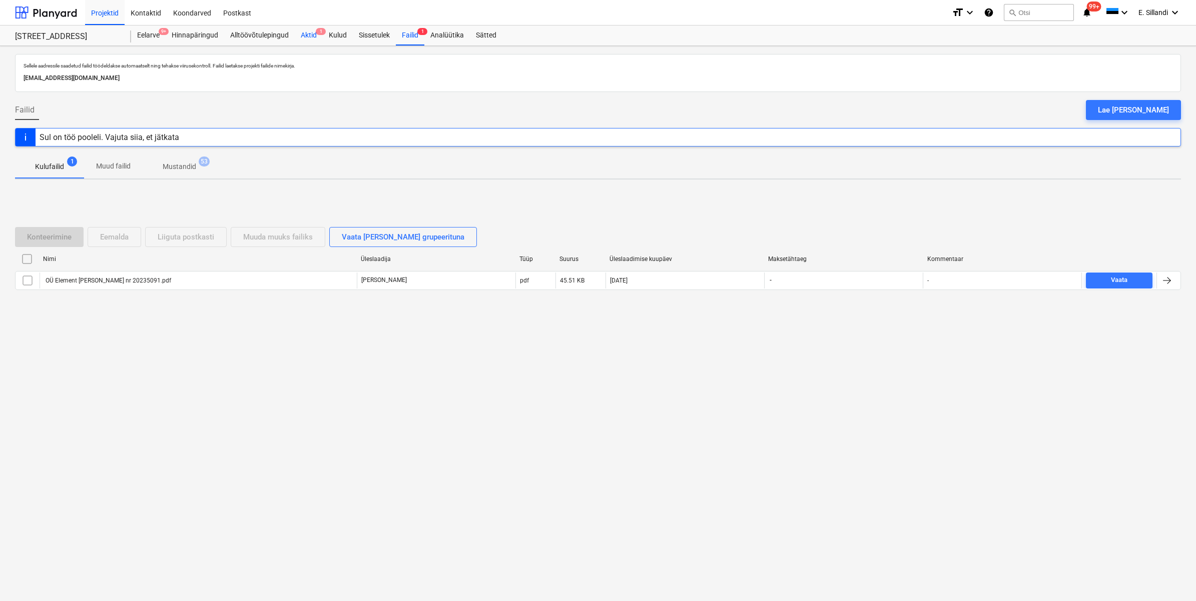
click at [316, 40] on div "Aktid 1" at bounding box center [309, 36] width 28 height 20
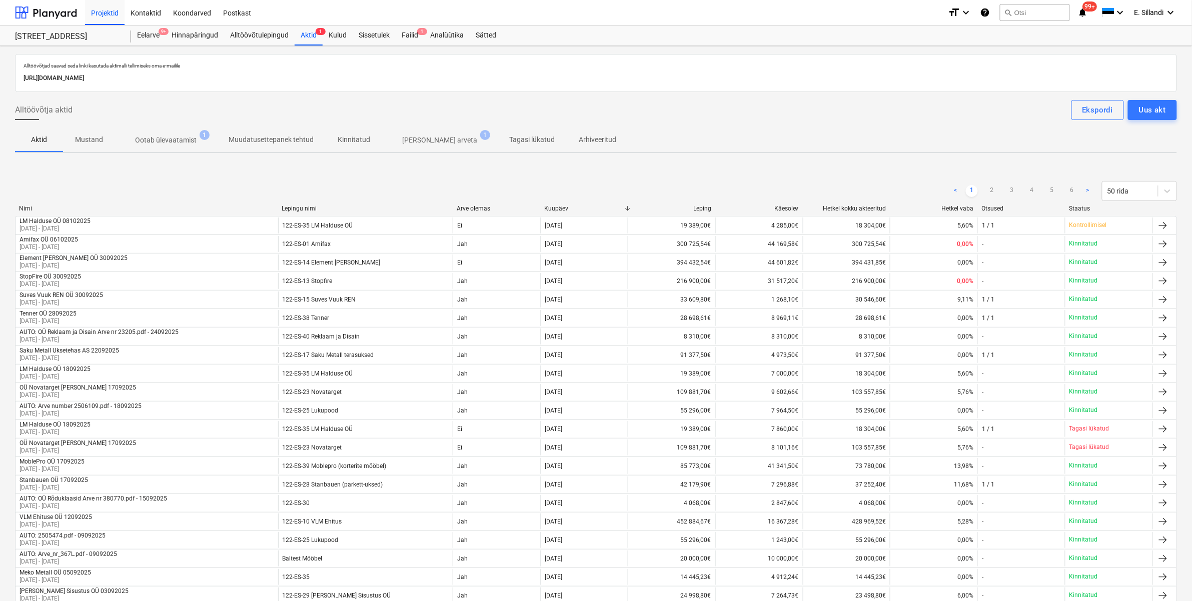
click at [173, 139] on p "Ootab ülevaatamist" at bounding box center [166, 140] width 62 height 11
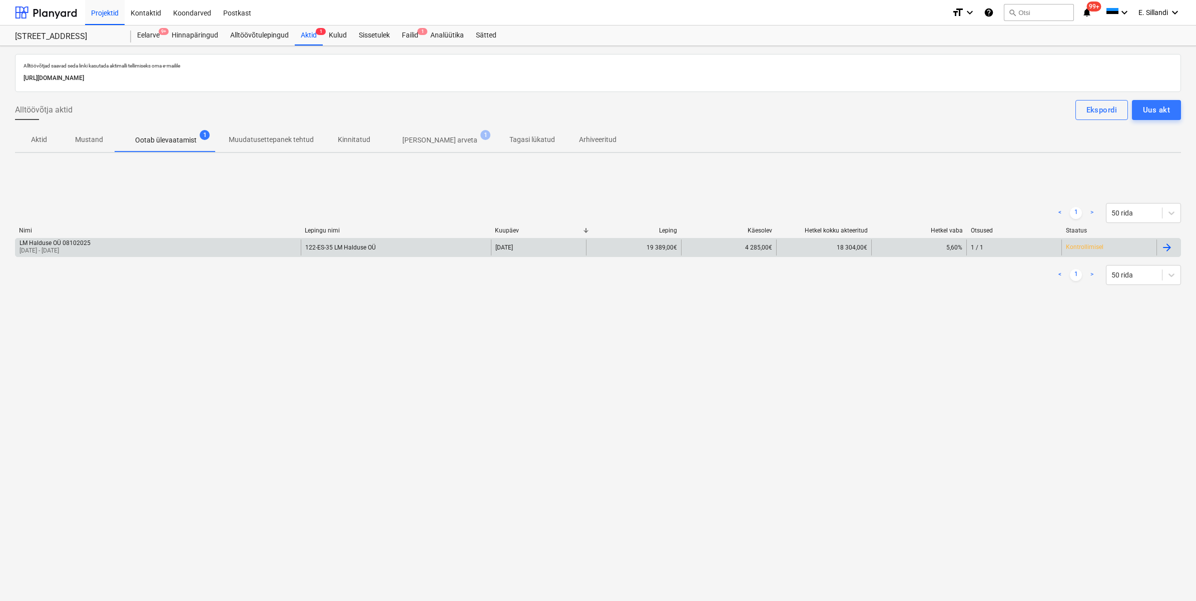
click at [127, 244] on div "LM Halduse OÜ 08102025 [DATE] - [DATE]" at bounding box center [158, 248] width 285 height 16
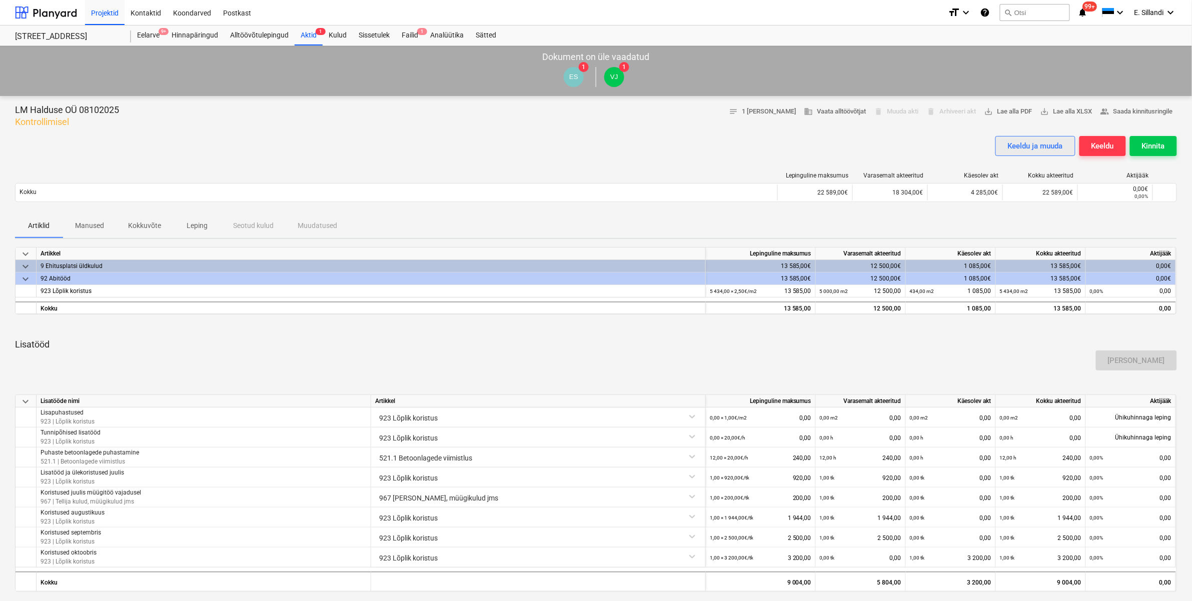
click at [1036, 145] on div "Keeldu ja muuda" at bounding box center [1035, 146] width 55 height 13
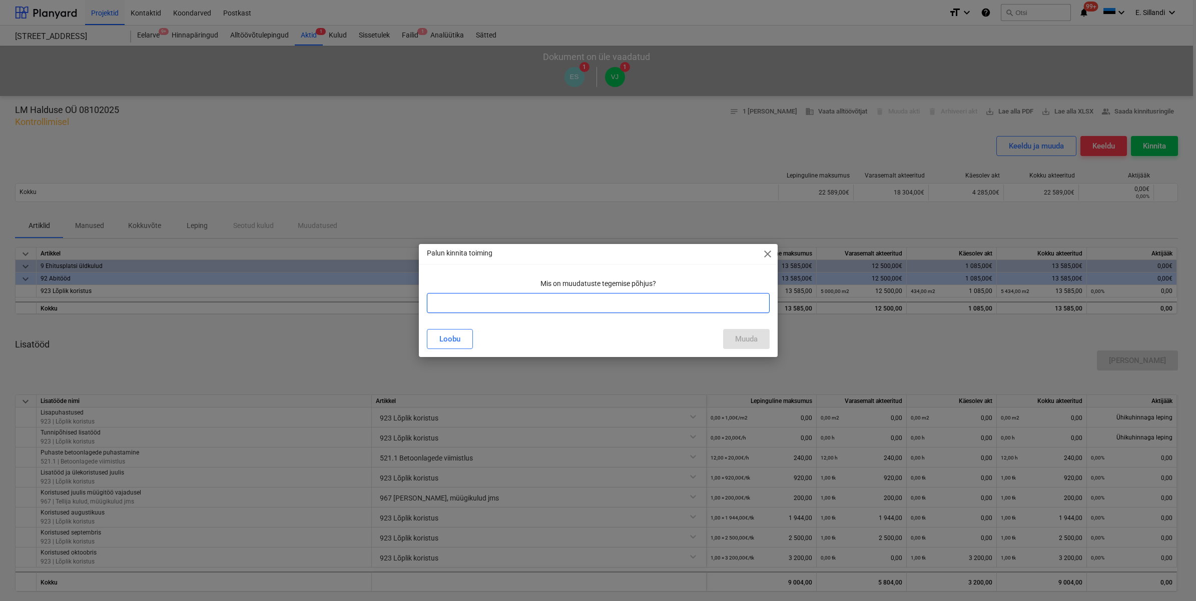
click at [590, 309] on input "text" at bounding box center [598, 303] width 343 height 20
type input "l"
type input "summad ok. Tehniliselt jagan natuke lisatöid aktis"
click at [752, 336] on div "Muuda" at bounding box center [746, 339] width 23 height 13
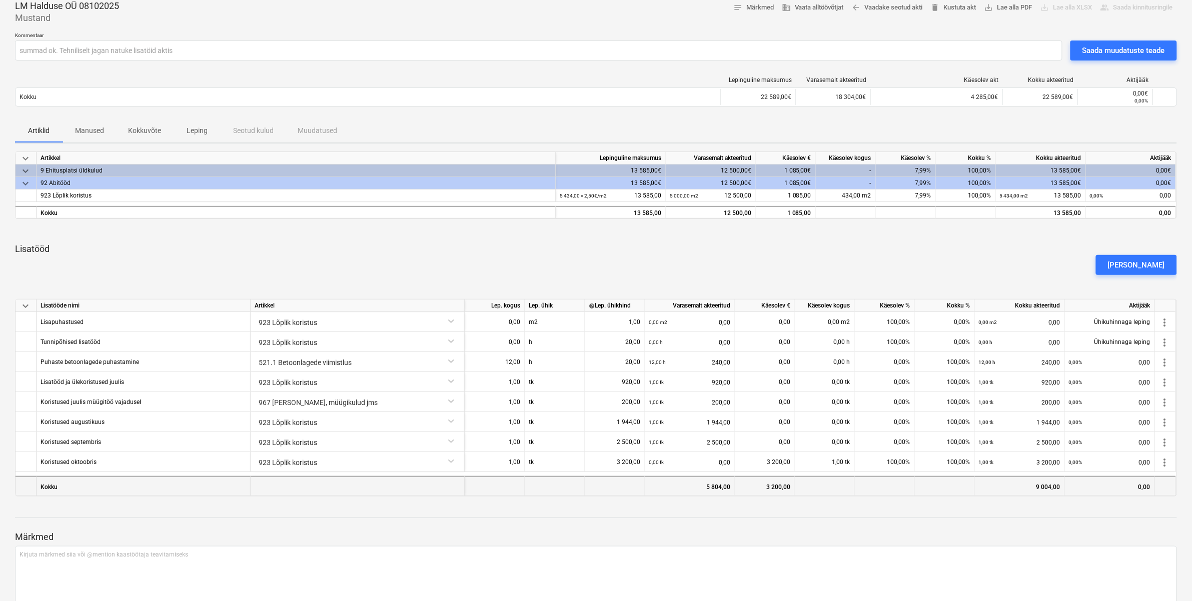
scroll to position [98, 0]
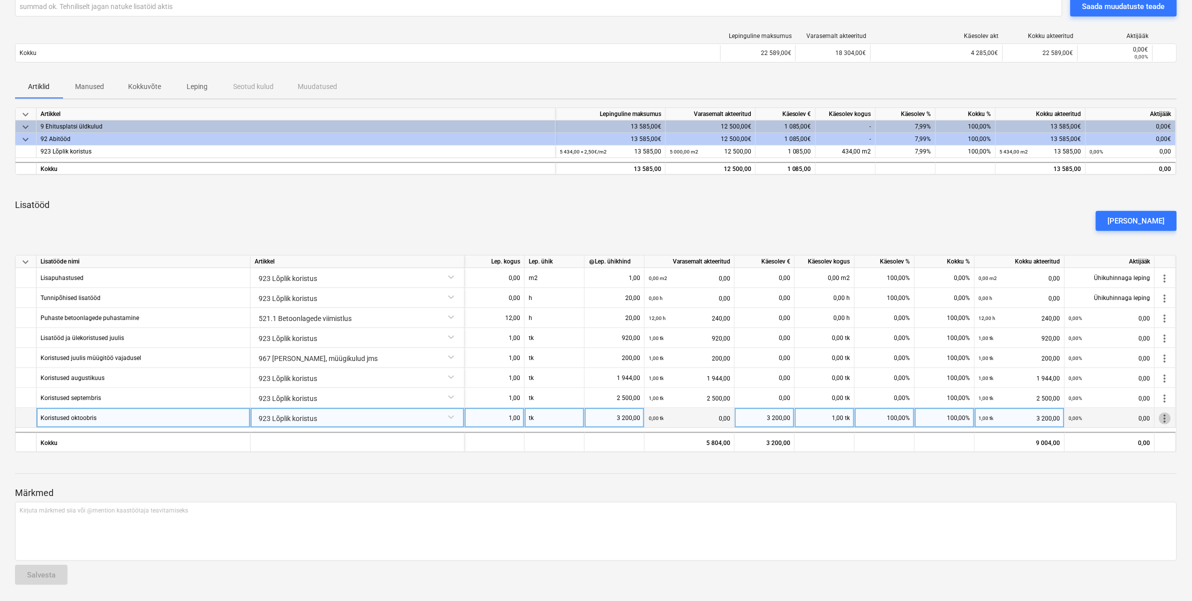
click at [1164, 420] on span "more_vert" at bounding box center [1165, 419] width 12 height 12
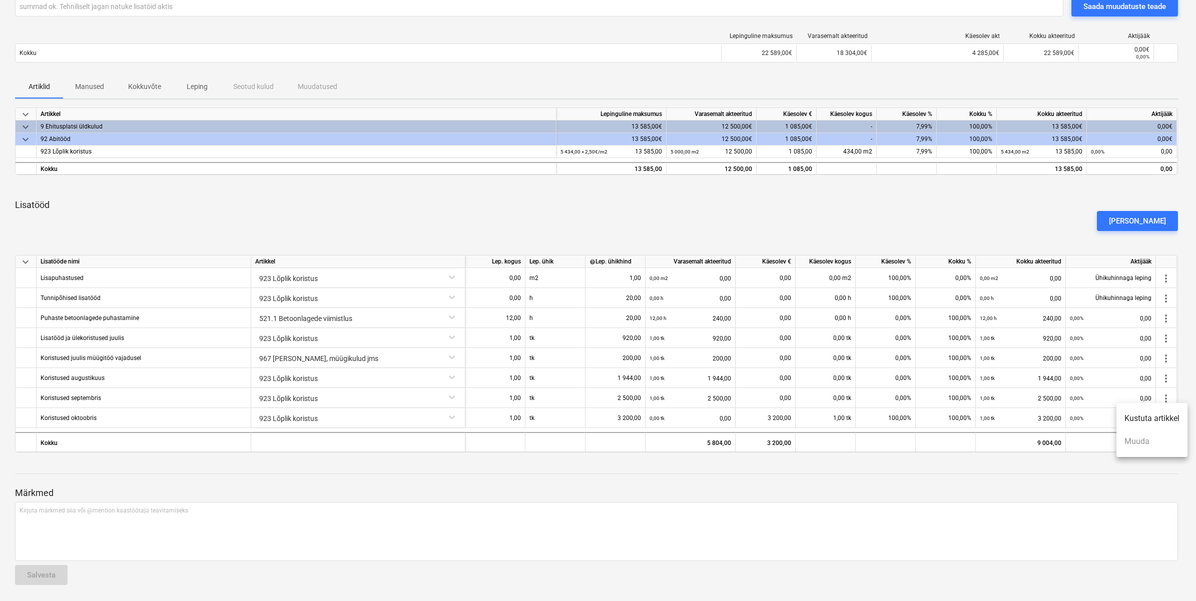
click at [1035, 484] on div at bounding box center [598, 300] width 1196 height 601
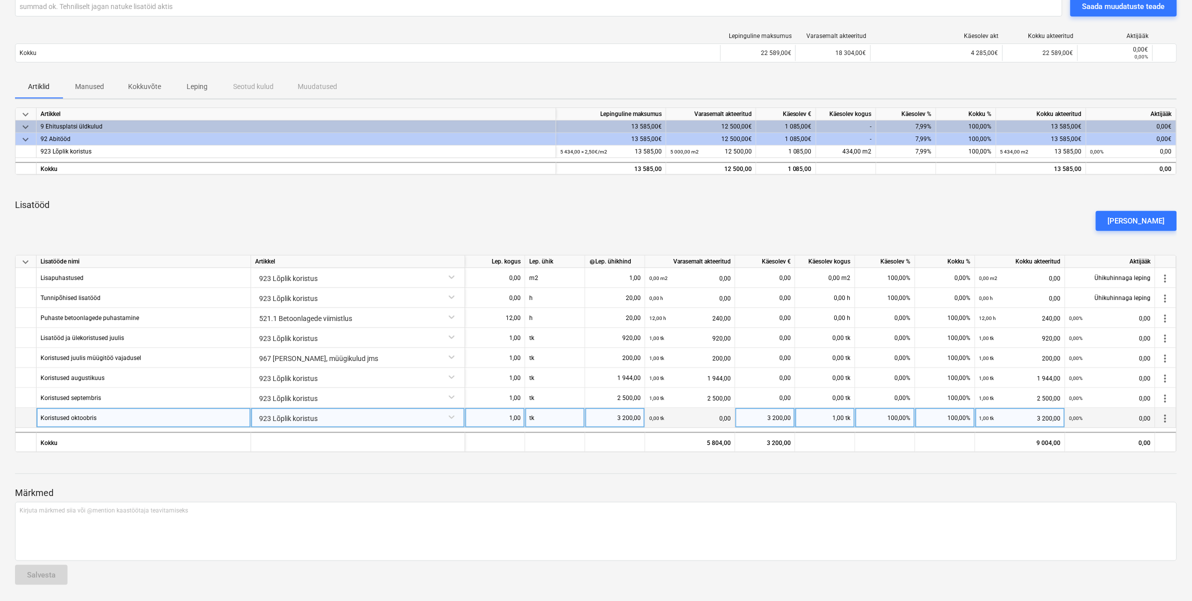
click at [611, 420] on div "3 200,00" at bounding box center [615, 418] width 52 height 20
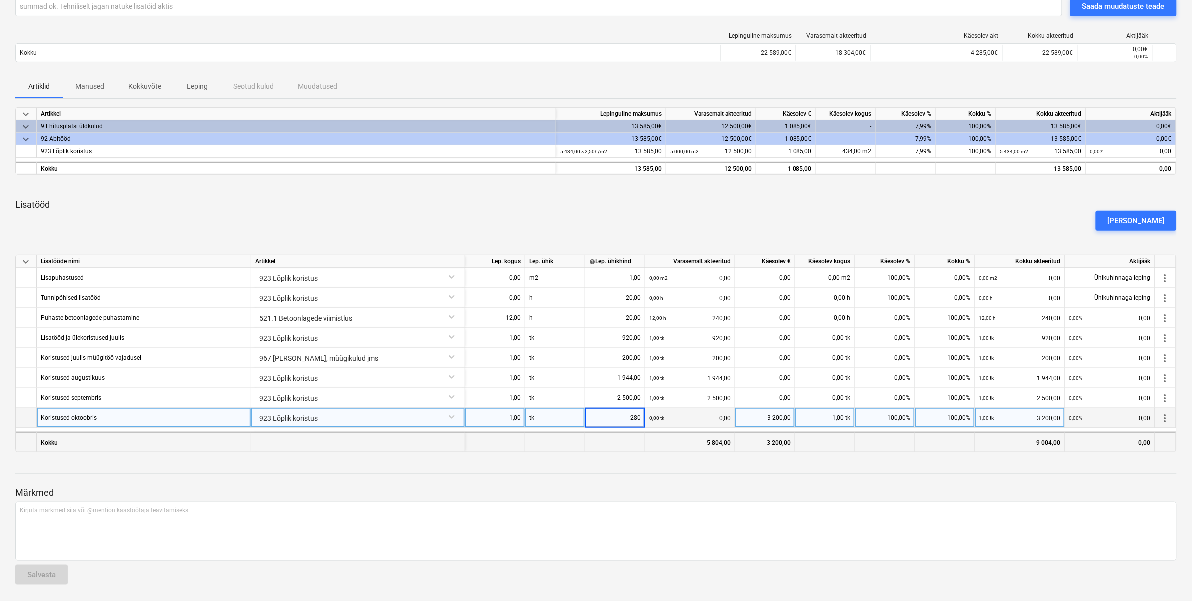
type input "2800"
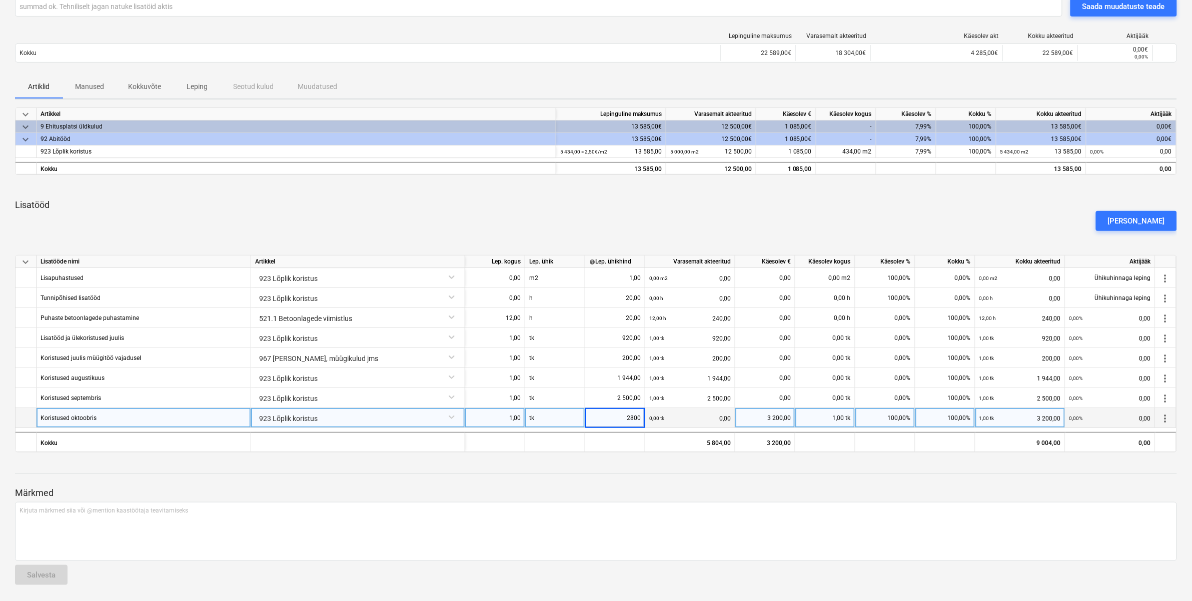
click at [707, 464] on div at bounding box center [596, 465] width 1162 height 8
click at [1163, 220] on div "[PERSON_NAME]" at bounding box center [1136, 221] width 57 height 13
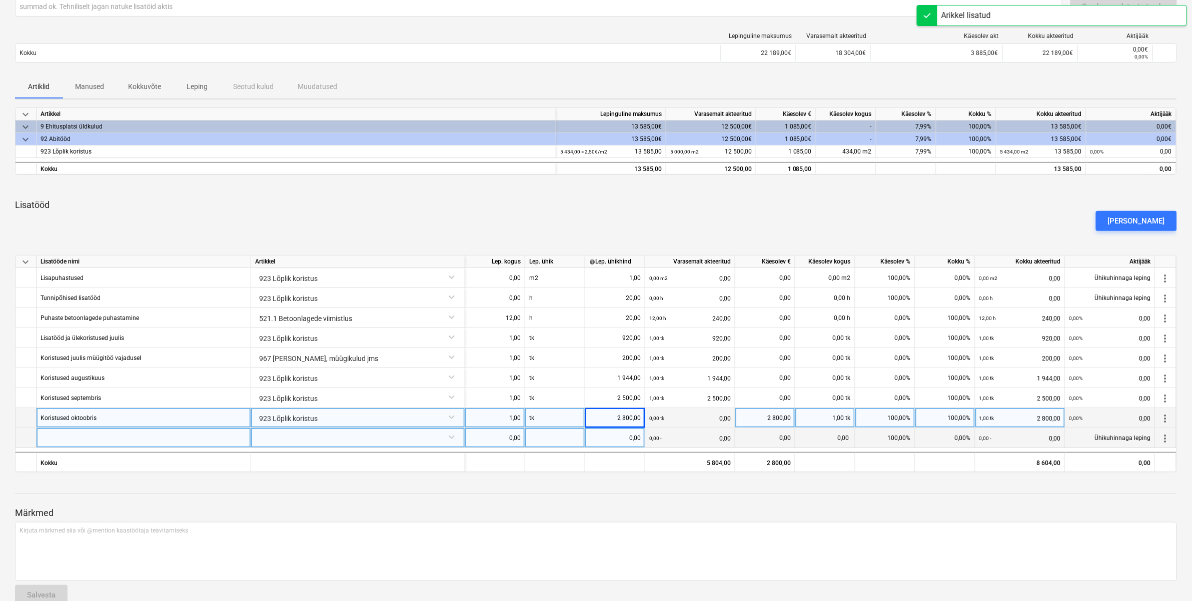
click at [186, 444] on div at bounding box center [144, 438] width 215 height 20
type input "Müümata korterite jooksvad koristused"
click at [354, 436] on div at bounding box center [358, 437] width 206 height 18
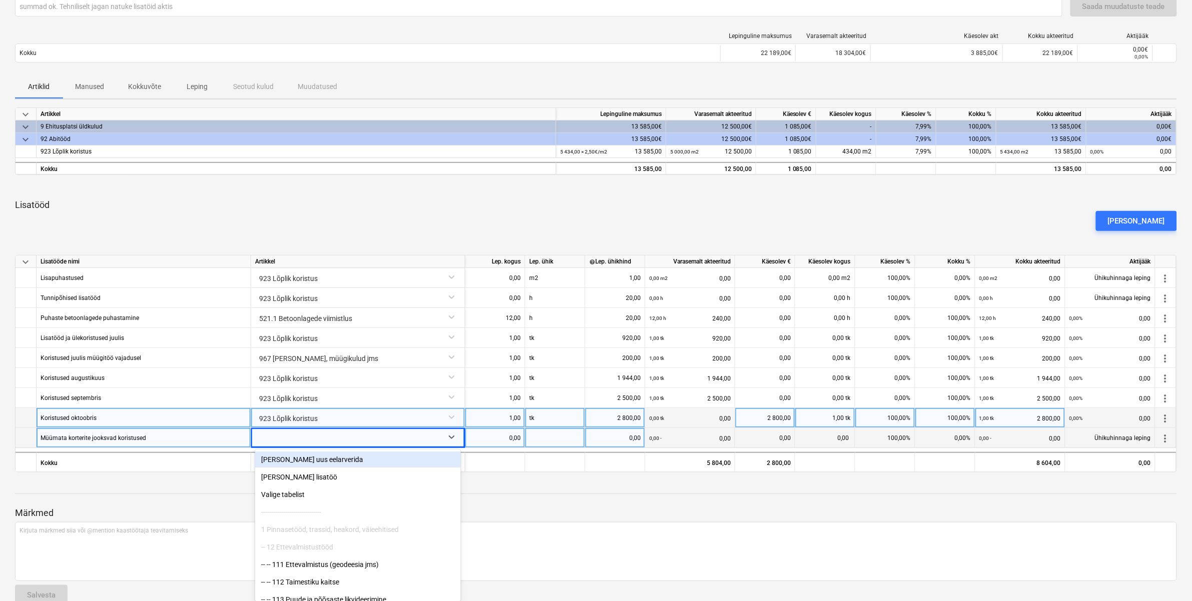
scroll to position [103, 0]
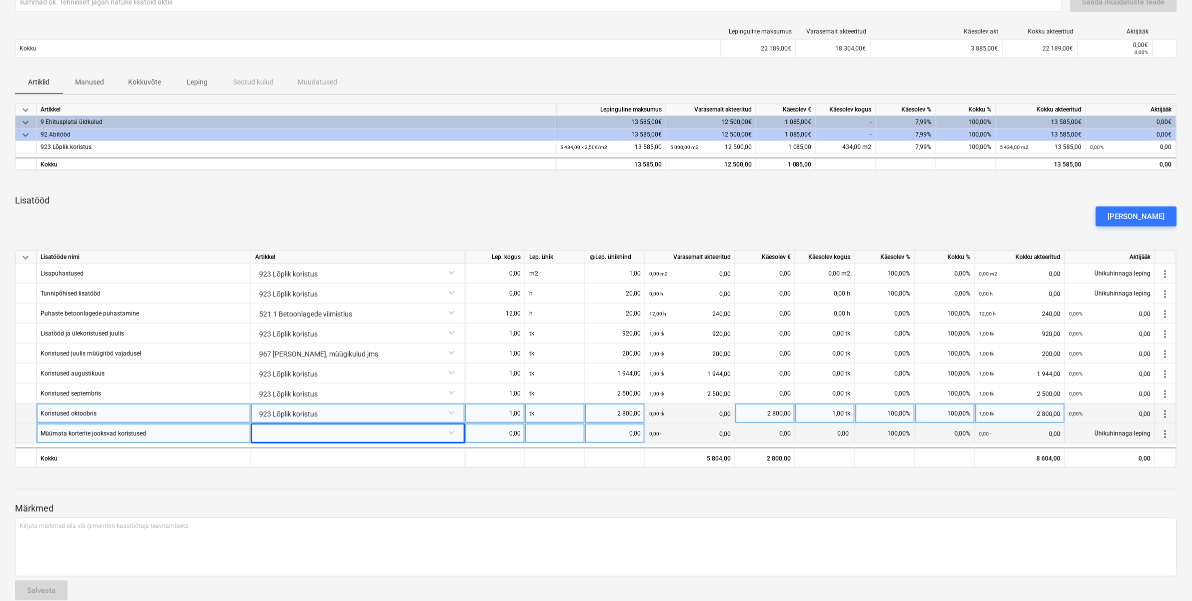
click at [359, 436] on div at bounding box center [358, 433] width 206 height 18
type input "müügi"
click at [359, 460] on div "-- -- 967 [PERSON_NAME], müügikulud jms" at bounding box center [358, 455] width 206 height 16
click at [483, 436] on div "0,00" at bounding box center [495, 434] width 52 height 20
type input "1"
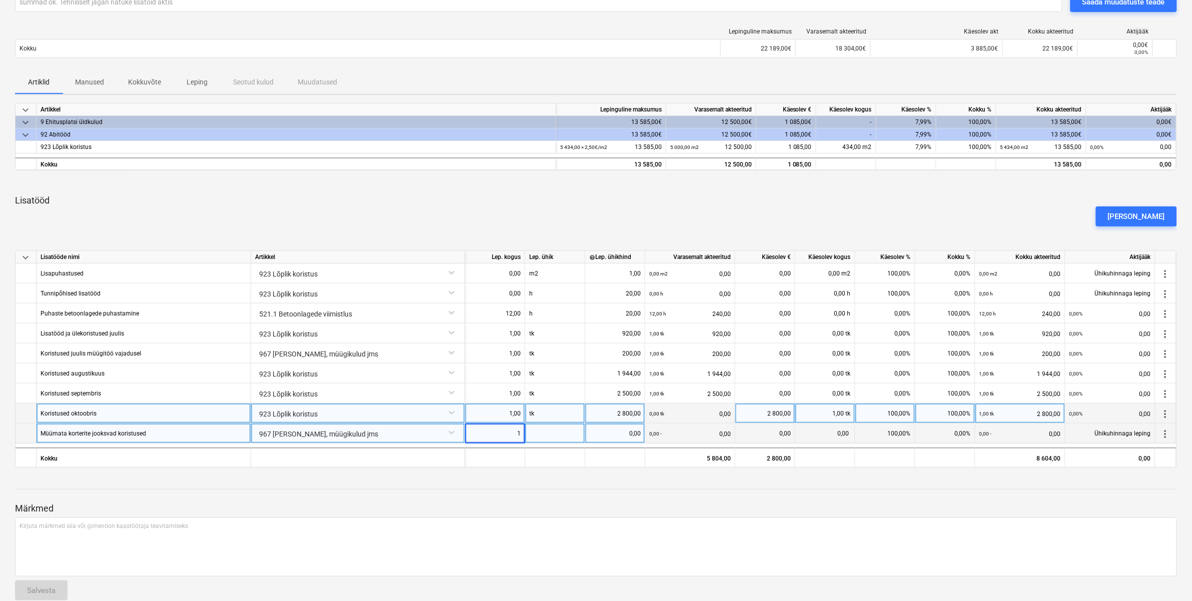
click at [557, 437] on div at bounding box center [555, 434] width 60 height 20
type input "tk"
type input "400"
click at [564, 488] on div "Märkmed Kirjuta märkmed siia või @mention kaastöötaja teavitamiseks ﻿ Salvesta" at bounding box center [596, 542] width 1162 height 133
click at [631, 414] on div "2 800,00" at bounding box center [615, 414] width 52 height 20
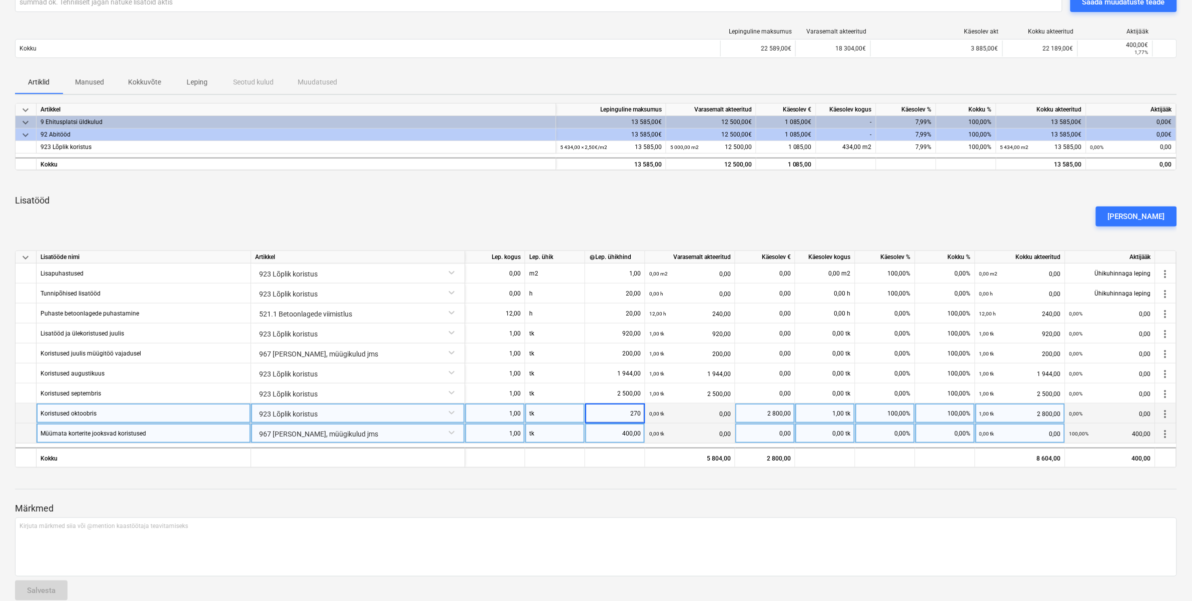
type input "2700"
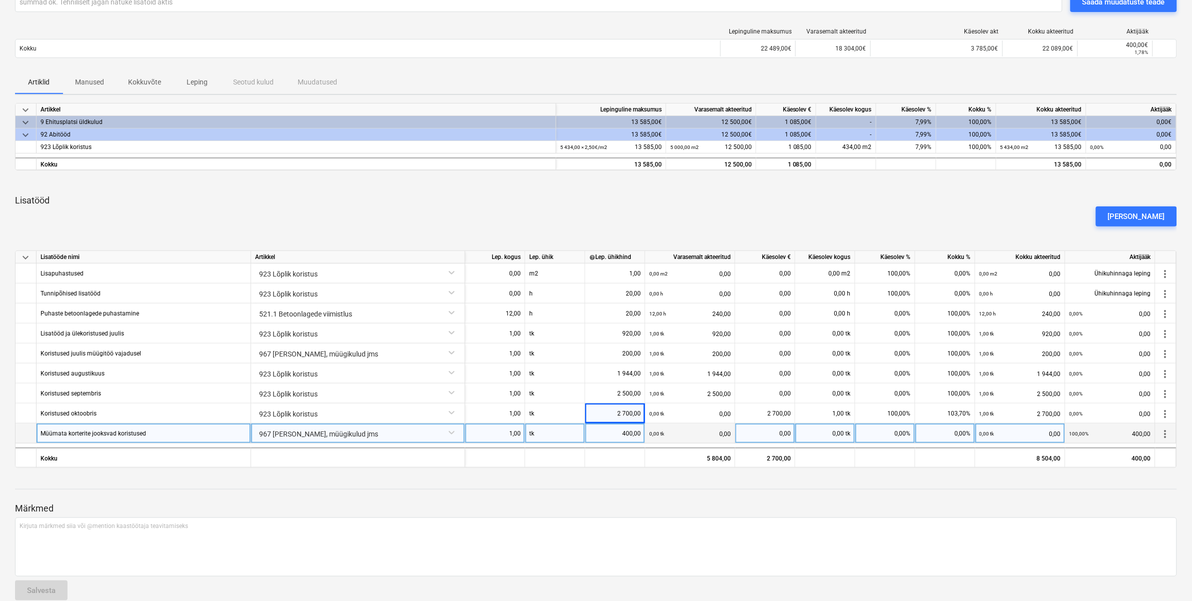
click at [633, 431] on div "400,00" at bounding box center [615, 434] width 52 height 20
click at [634, 438] on div "400,00" at bounding box center [615, 434] width 52 height 20
type input "500"
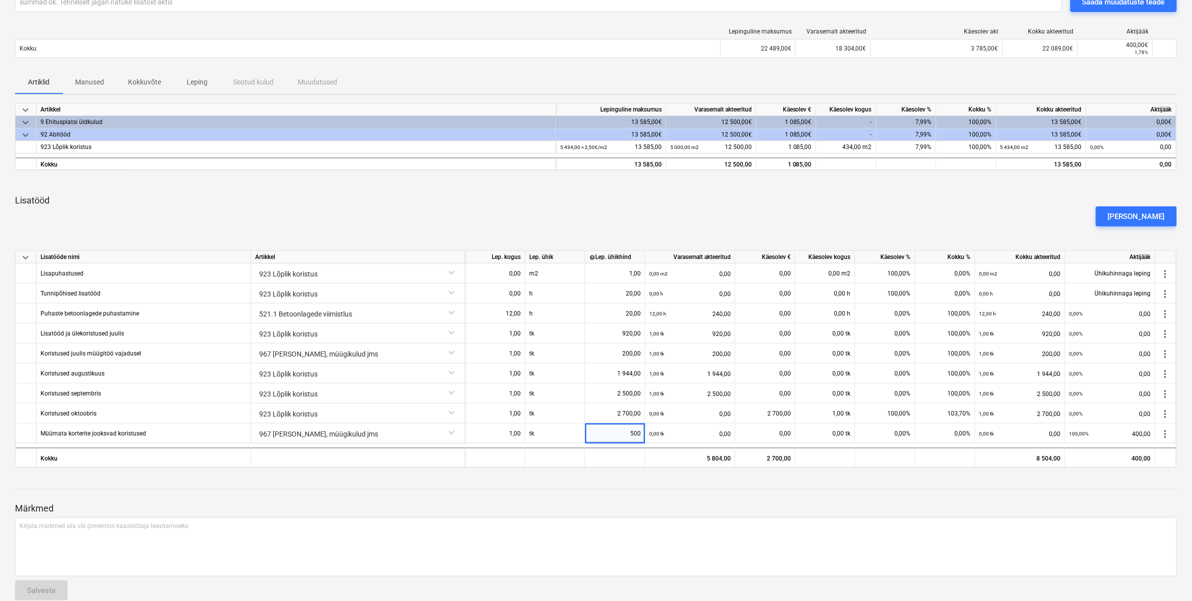
click at [702, 496] on div at bounding box center [596, 499] width 1162 height 8
drag, startPoint x: 681, startPoint y: 480, endPoint x: 673, endPoint y: 472, distance: 11.7
click at [683, 477] on div at bounding box center [596, 480] width 1162 height 8
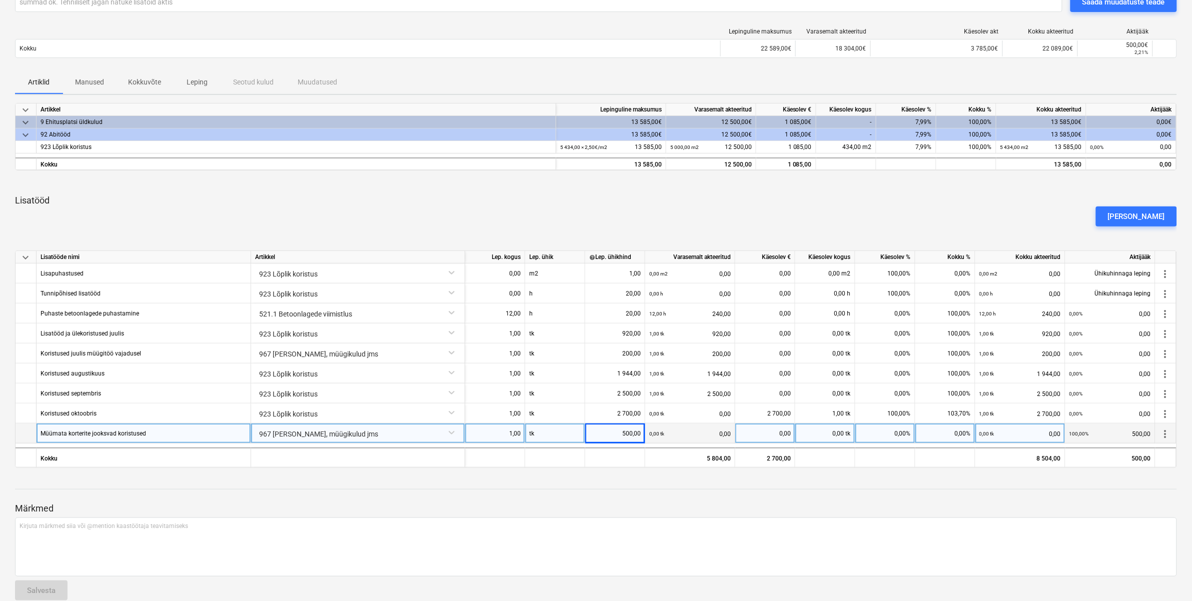
click at [617, 433] on div "500,00" at bounding box center [615, 434] width 52 height 20
type input "6"
type input "500"
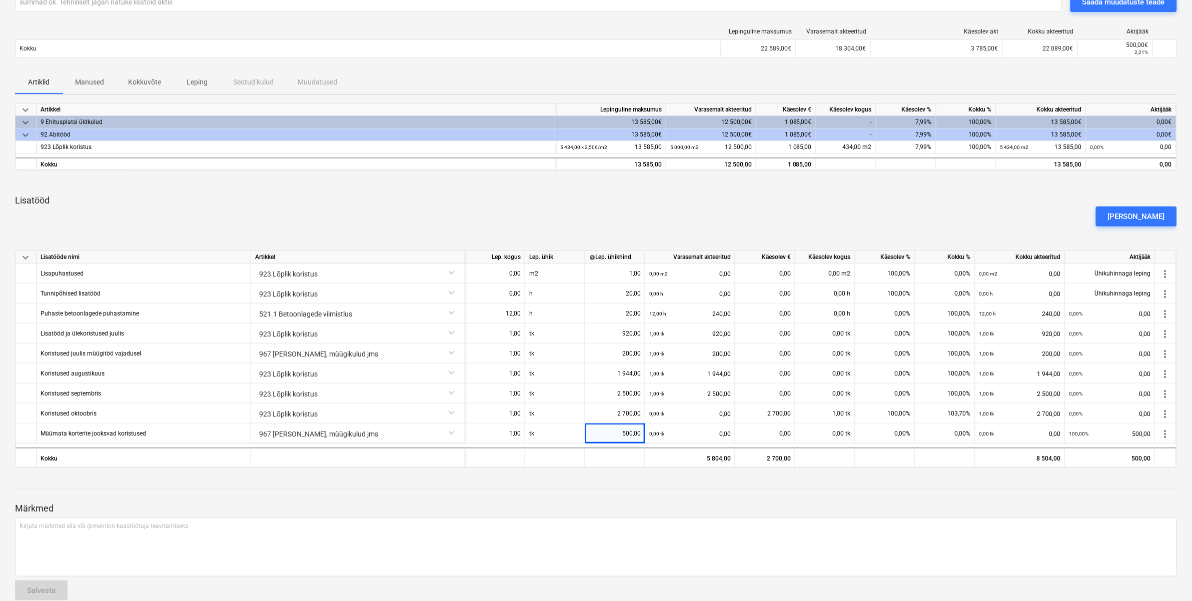
drag, startPoint x: 530, startPoint y: 482, endPoint x: 532, endPoint y: 476, distance: 5.7
click at [531, 479] on div at bounding box center [596, 480] width 1162 height 8
click at [385, 185] on div at bounding box center [596, 183] width 1162 height 8
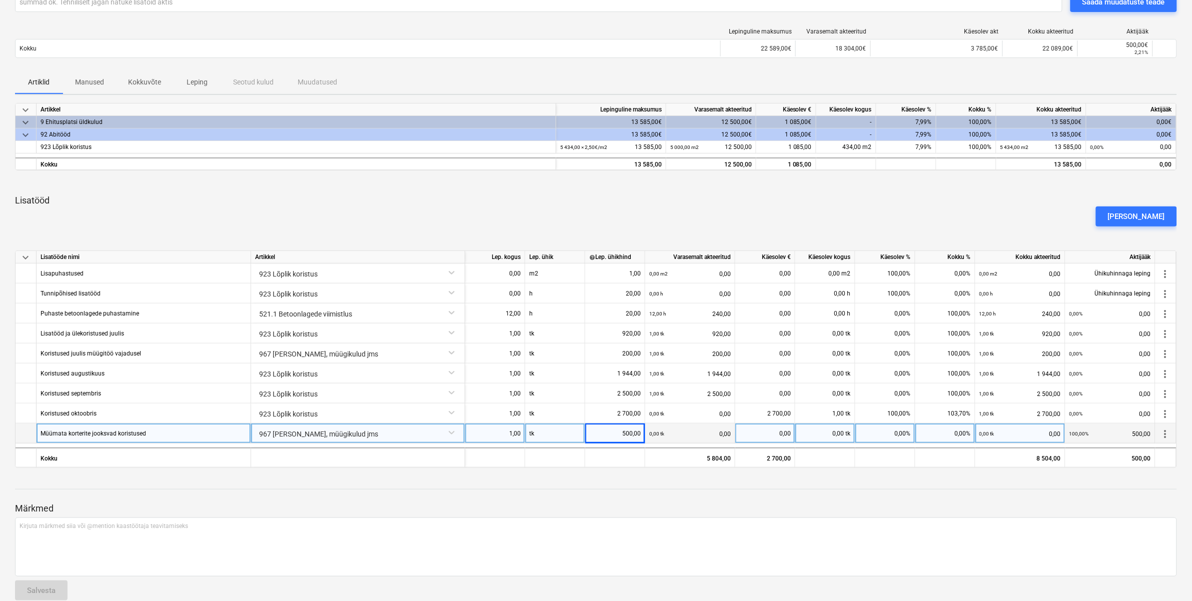
click at [165, 431] on div "Müümata korterite jooksvad koristused" at bounding box center [144, 434] width 215 height 20
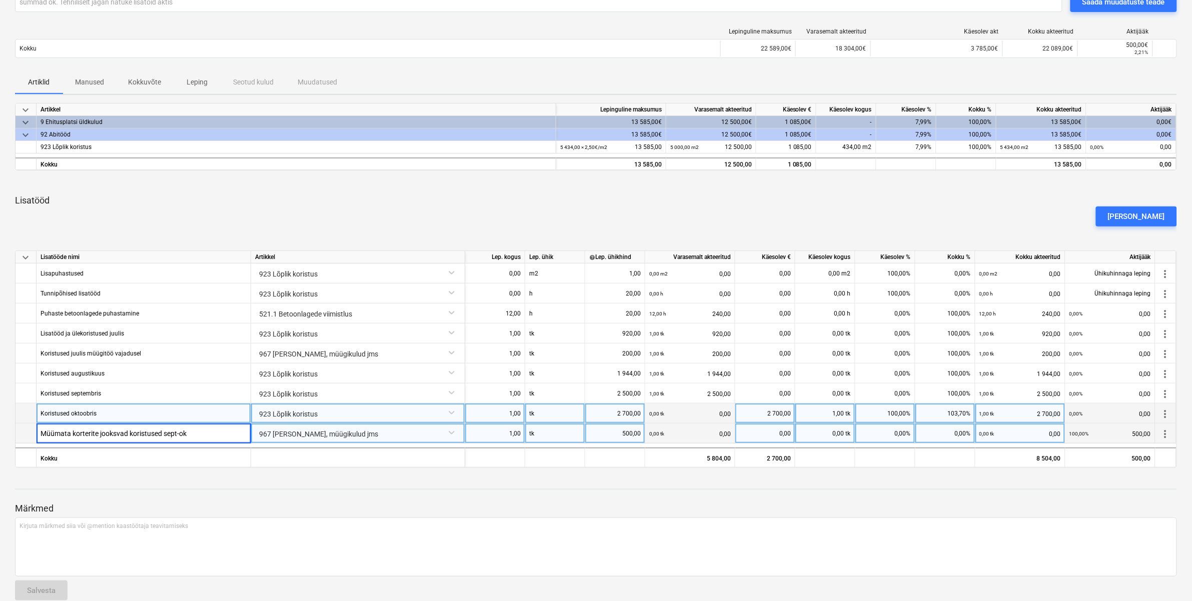
type input "Müümata korterite jooksvad koristused sept-okt"
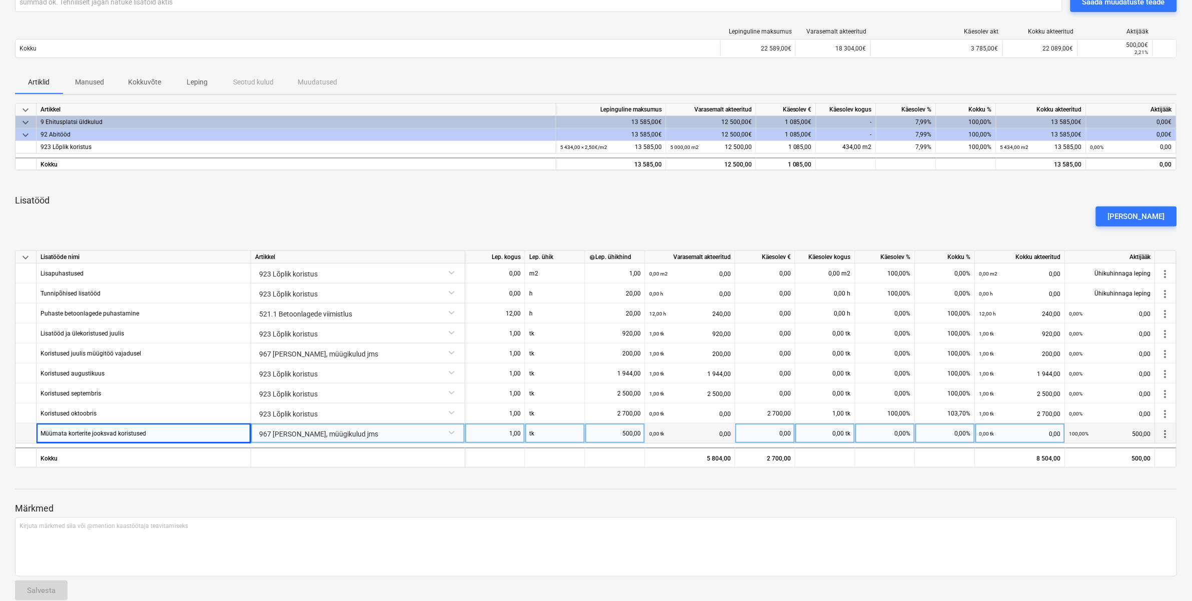
click at [260, 503] on p "Märkmed" at bounding box center [596, 509] width 1162 height 12
click at [65, 436] on div "Müümata korterite jooksvad koristused sept-okt" at bounding box center [105, 434] width 129 height 20
click at [67, 436] on input "Müümata korterite jooksvad koristused sept-okt" at bounding box center [144, 434] width 214 height 20
click at [69, 436] on input "Müümata korterite jooksvad koristused sept-okt" at bounding box center [144, 434] width 214 height 20
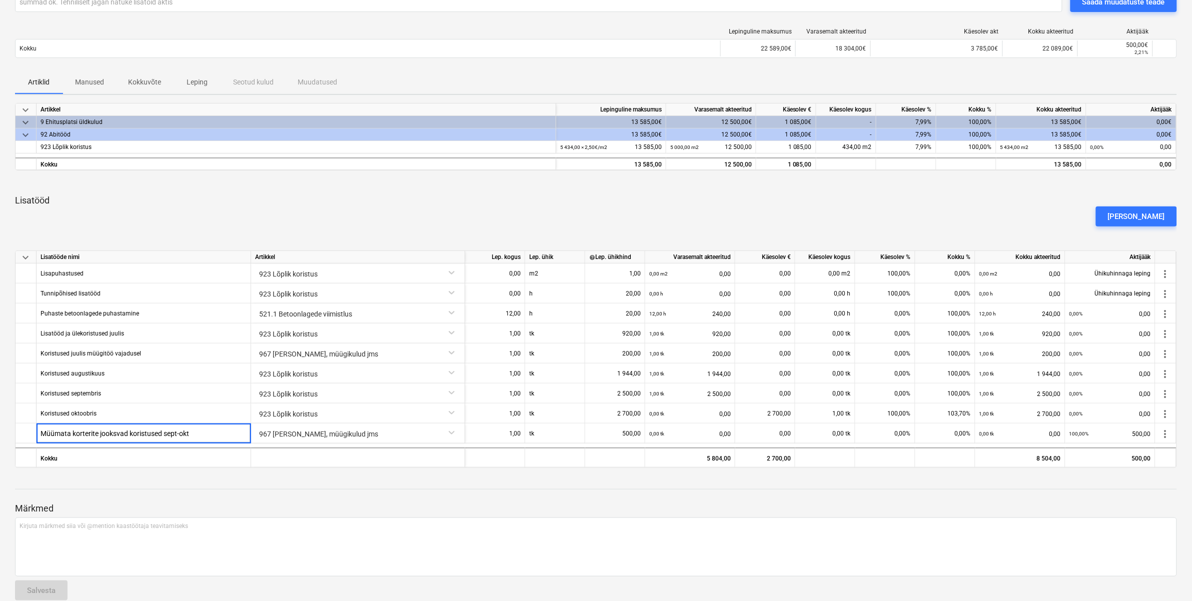
click at [318, 210] on div "[PERSON_NAME]" at bounding box center [596, 217] width 1170 height 28
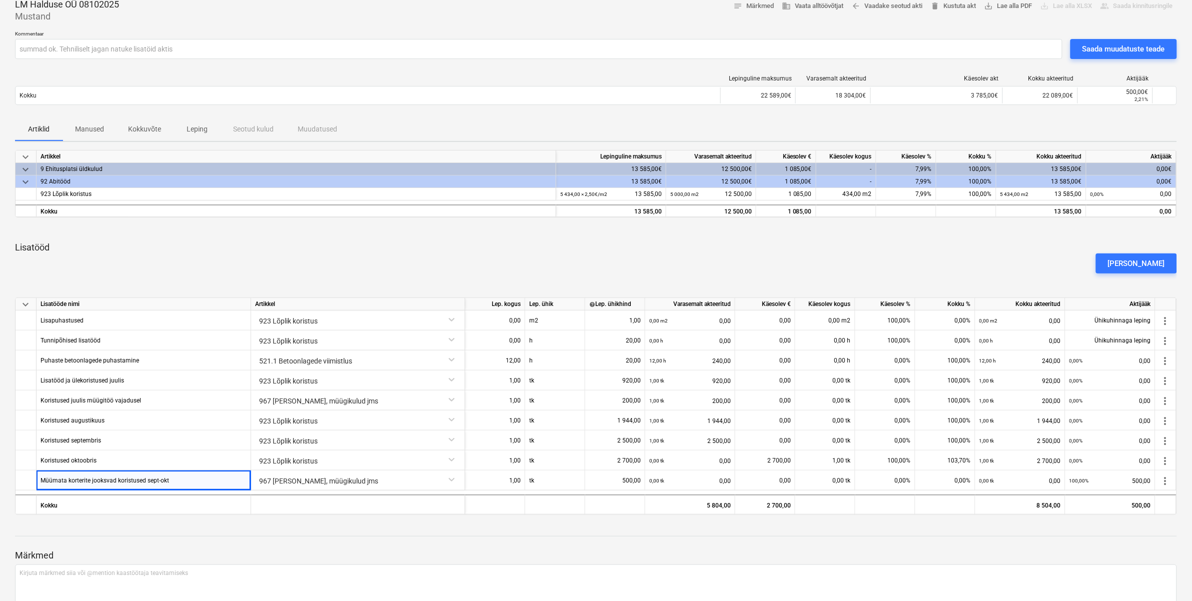
scroll to position [0, 0]
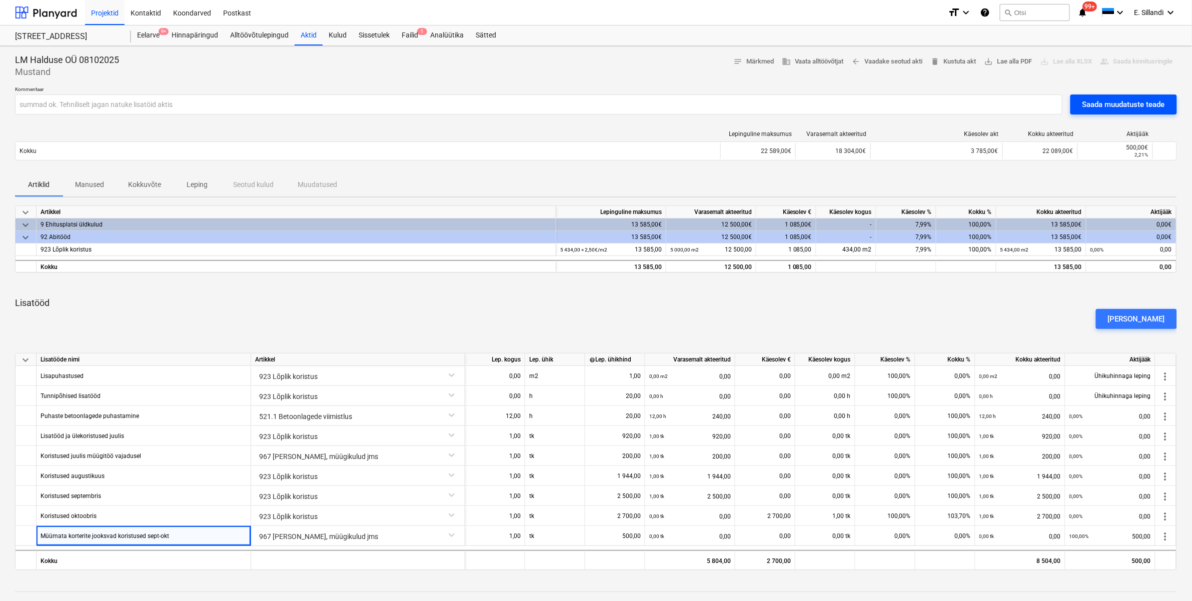
click at [1116, 106] on div "Saada muudatuste teade" at bounding box center [1124, 104] width 83 height 13
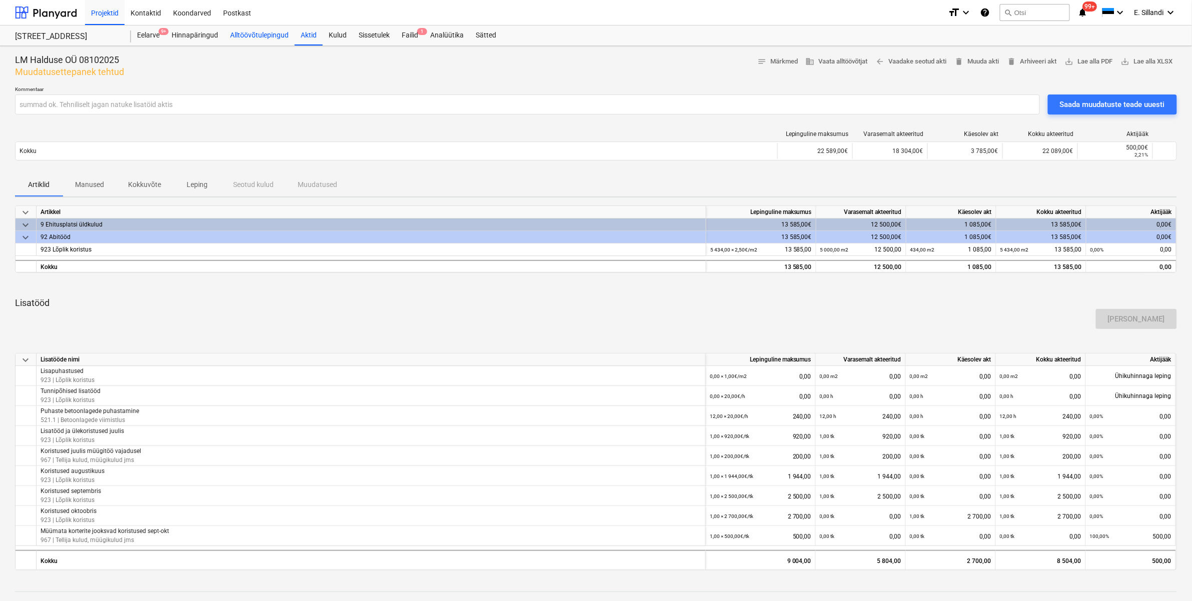
click at [263, 38] on div "Alltöövõtulepingud" at bounding box center [259, 36] width 71 height 20
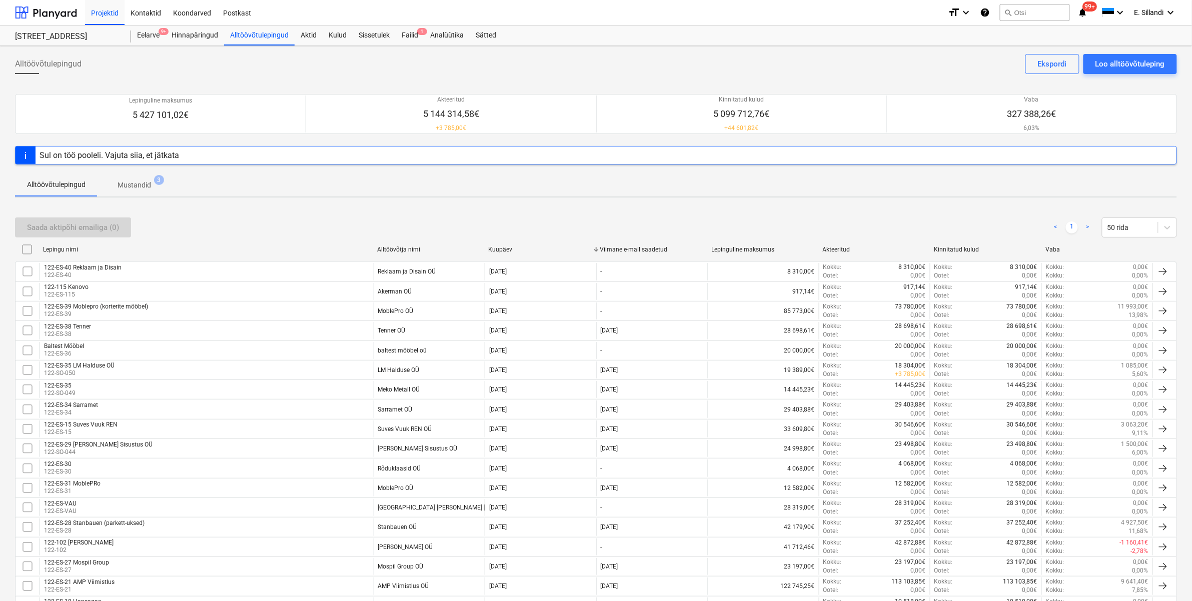
scroll to position [323, 0]
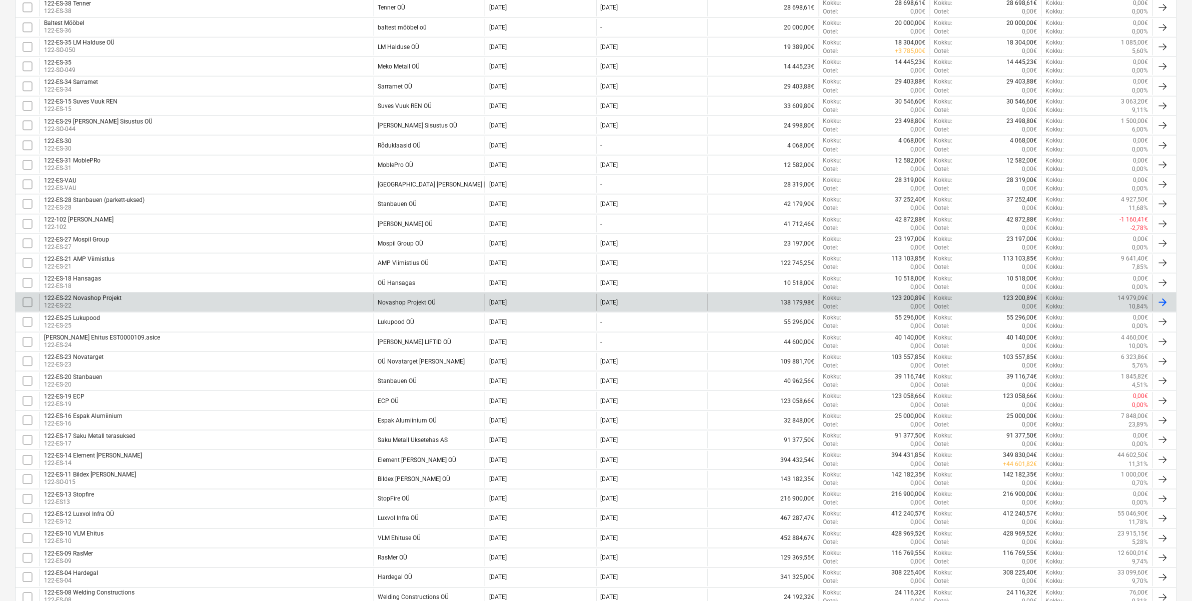
click at [337, 310] on div "122-ES-22 Novashop Projekt 122-ES-22" at bounding box center [207, 302] width 334 height 17
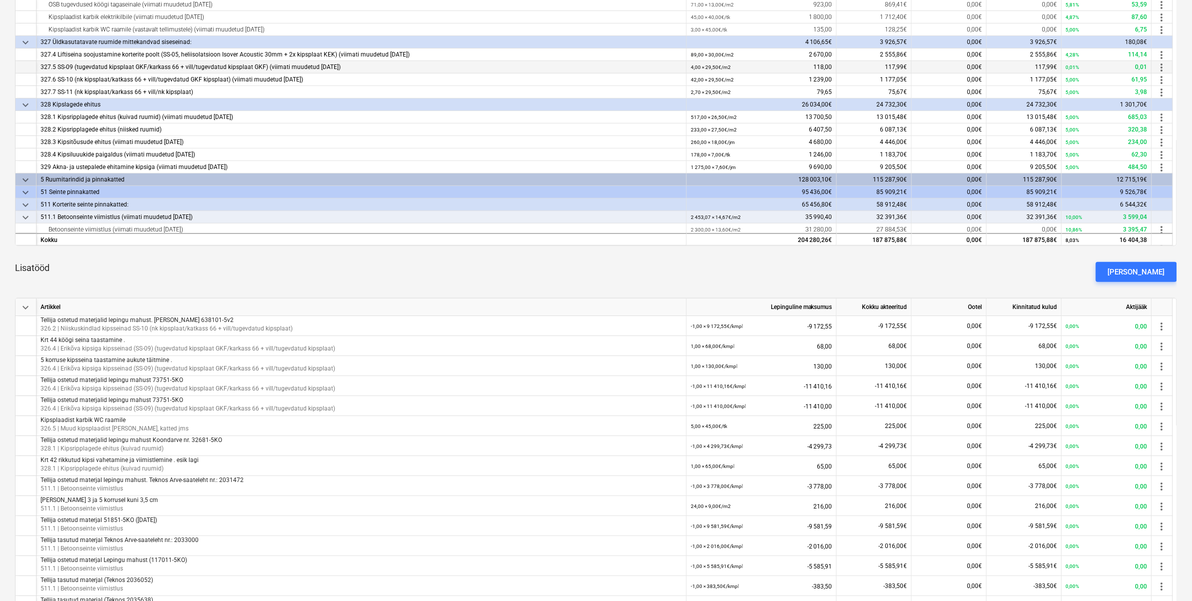
scroll to position [116, 0]
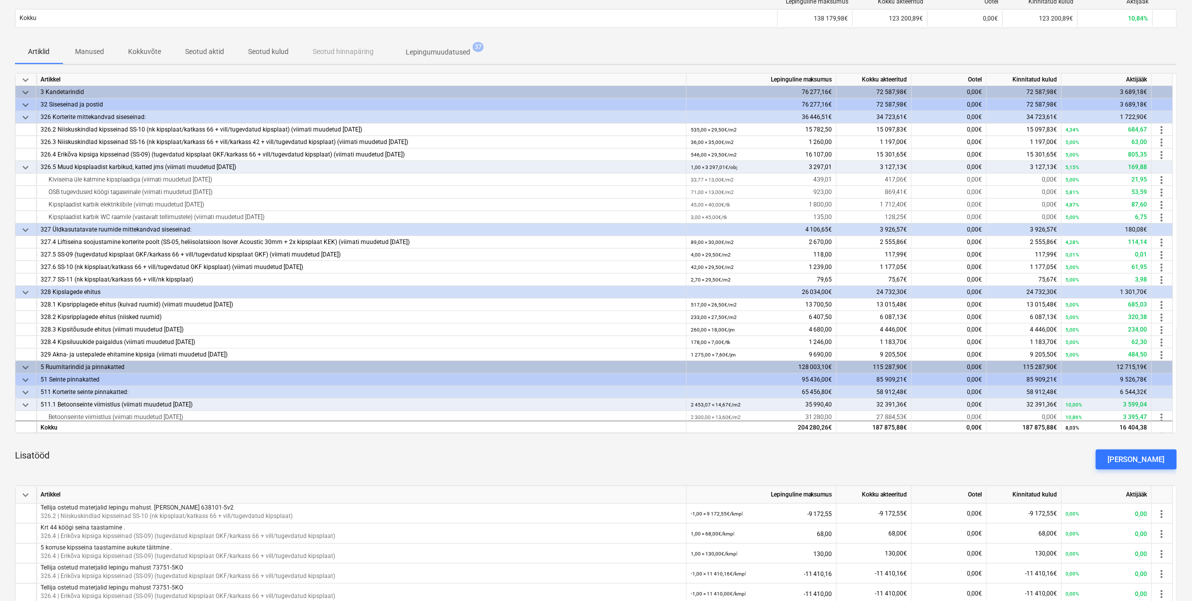
drag, startPoint x: 1152, startPoint y: 460, endPoint x: 1056, endPoint y: 453, distance: 96.8
click at [1152, 461] on div "[PERSON_NAME]" at bounding box center [1136, 459] width 57 height 13
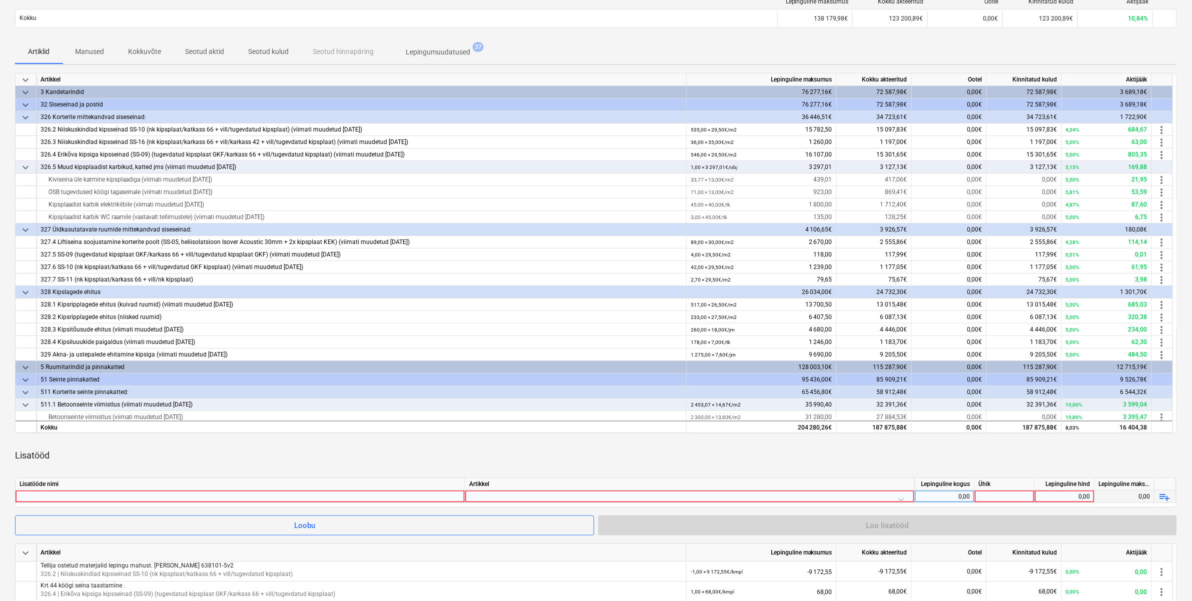
click at [363, 501] on div at bounding box center [240, 497] width 441 height 12
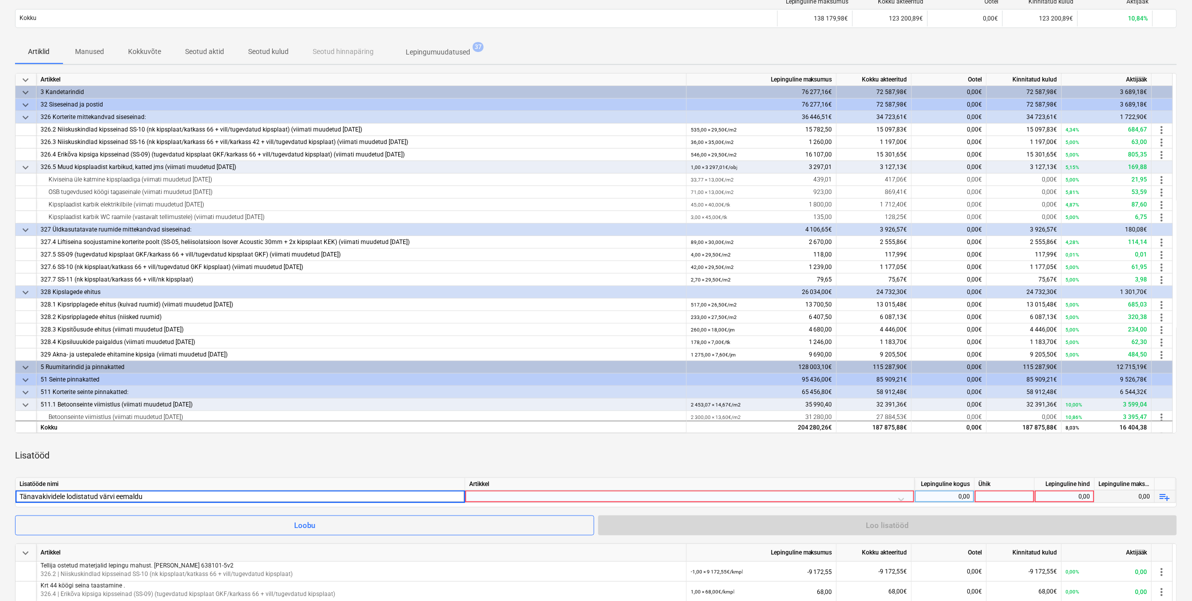
type input "Tänavakividele lodistatud värvi eemaldus"
click at [699, 498] on div at bounding box center [689, 500] width 441 height 18
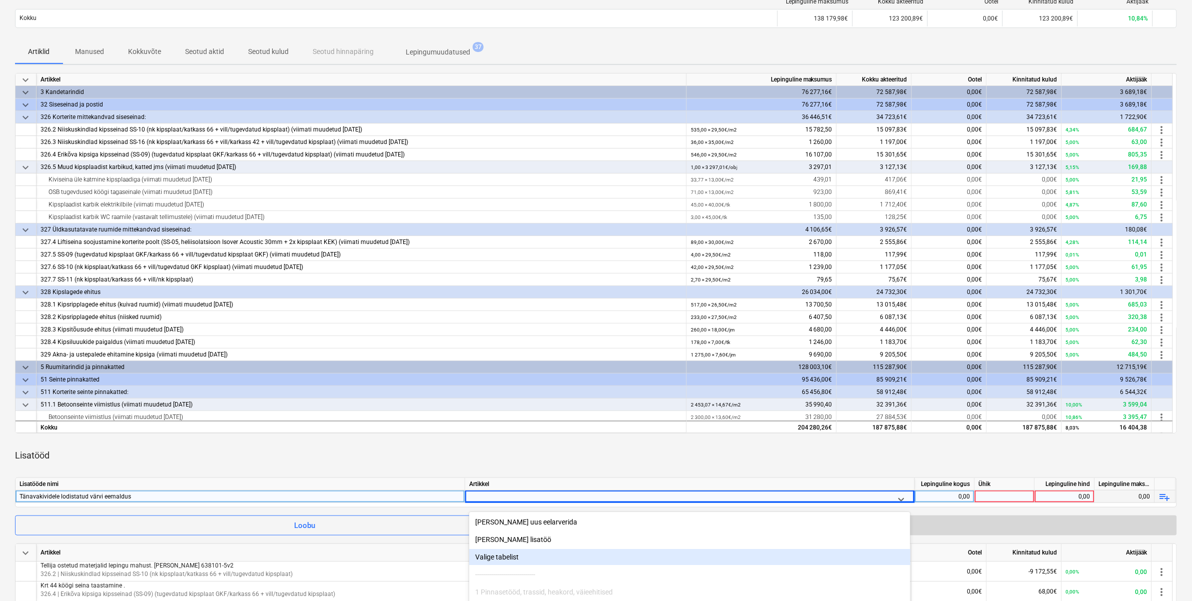
scroll to position [183, 0]
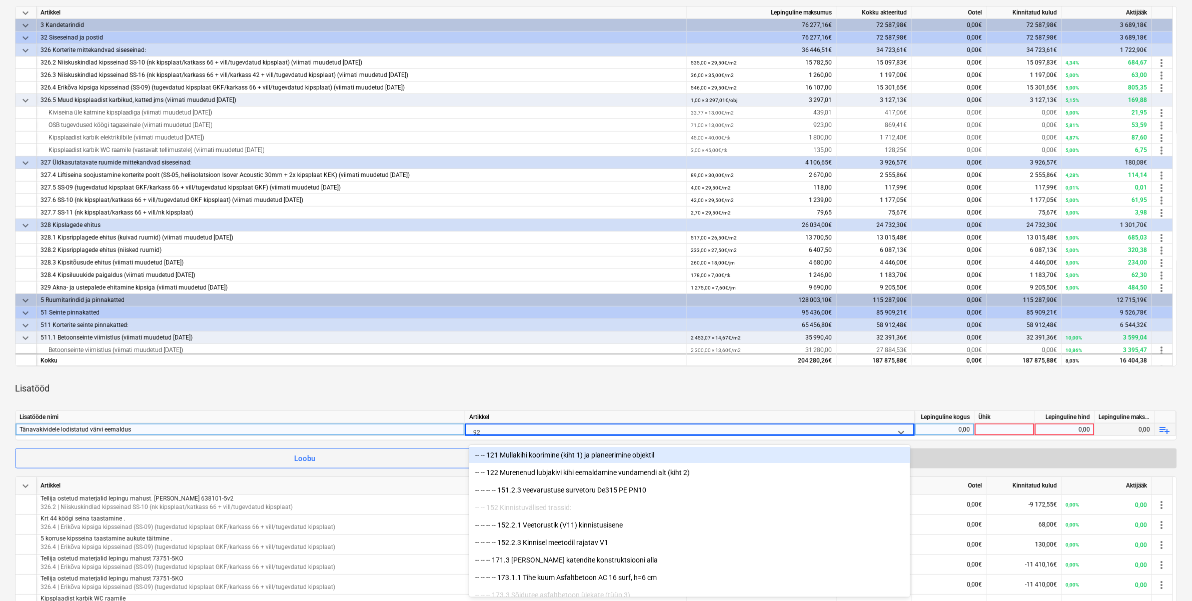
type input "923"
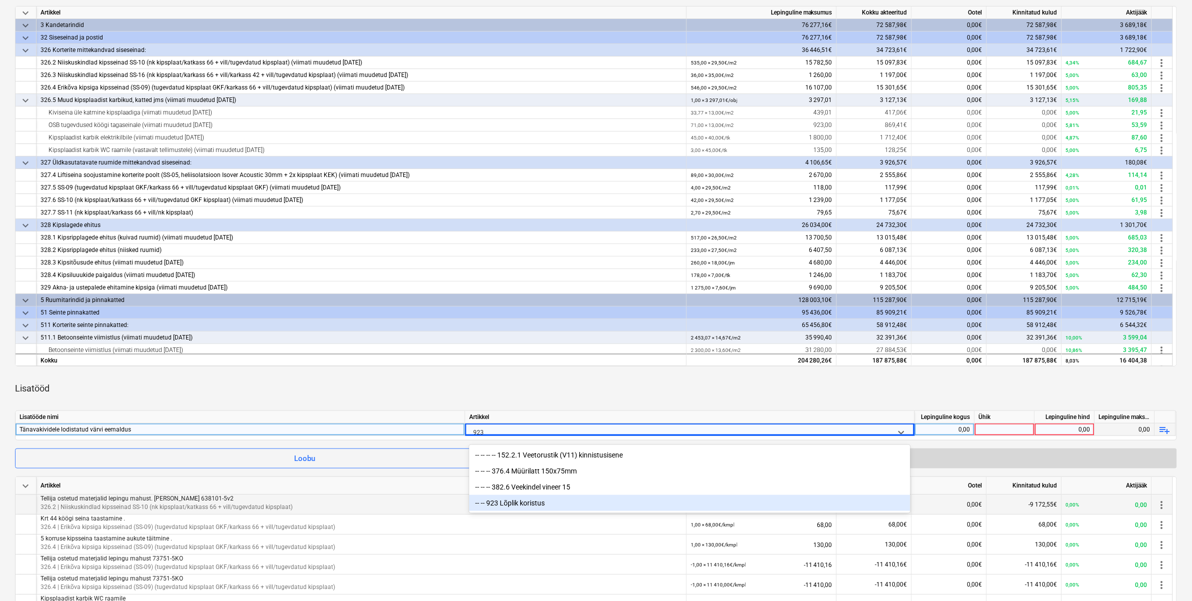
click at [507, 508] on div "-- -- 923 Lõplik koristus" at bounding box center [689, 503] width 441 height 16
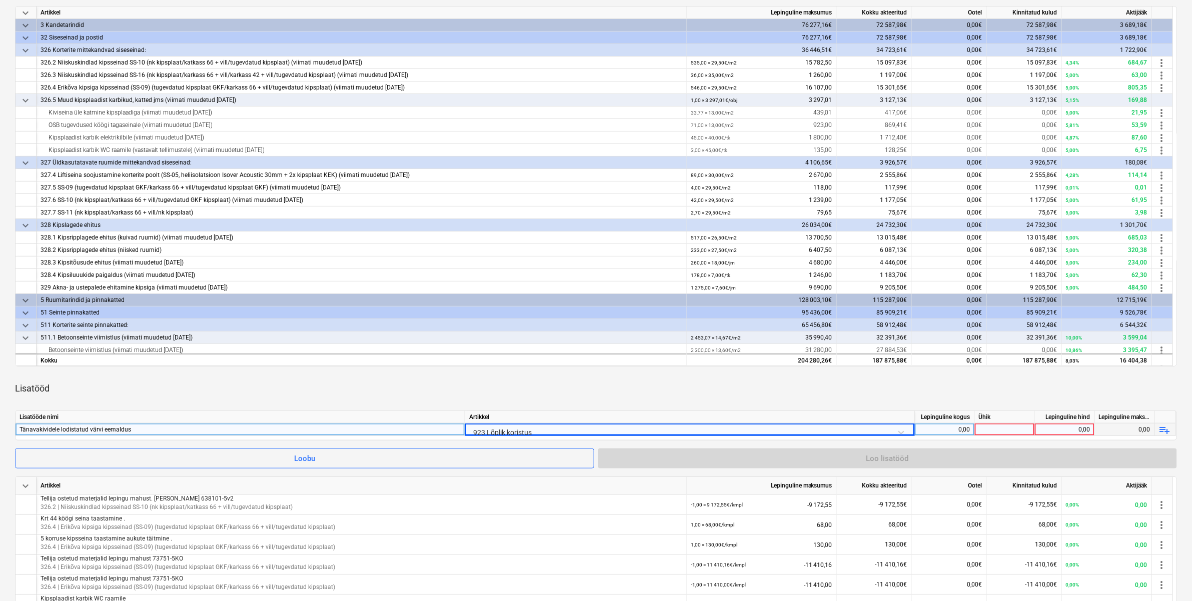
drag, startPoint x: 536, startPoint y: 400, endPoint x: 717, endPoint y: 401, distance: 180.6
click at [541, 401] on div "Lisatööd" at bounding box center [596, 389] width 1162 height 28
click at [946, 433] on div "0,00" at bounding box center [945, 430] width 52 height 13
type input "-1"
type input "kmpl"
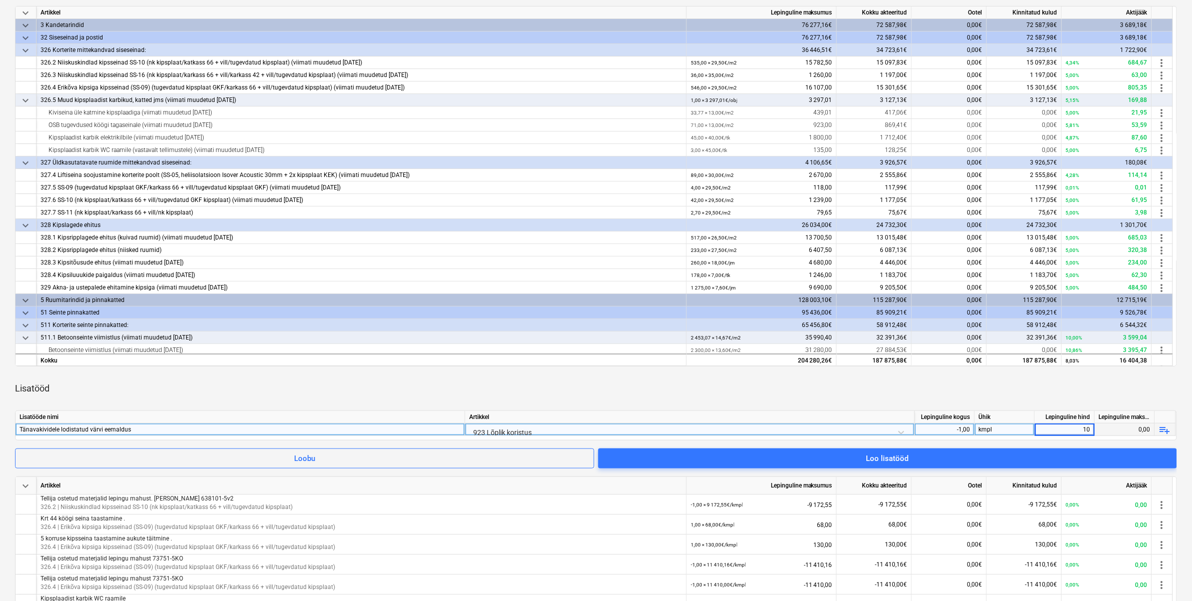
type input "100"
click at [867, 396] on div "Lisatööd" at bounding box center [596, 389] width 1162 height 28
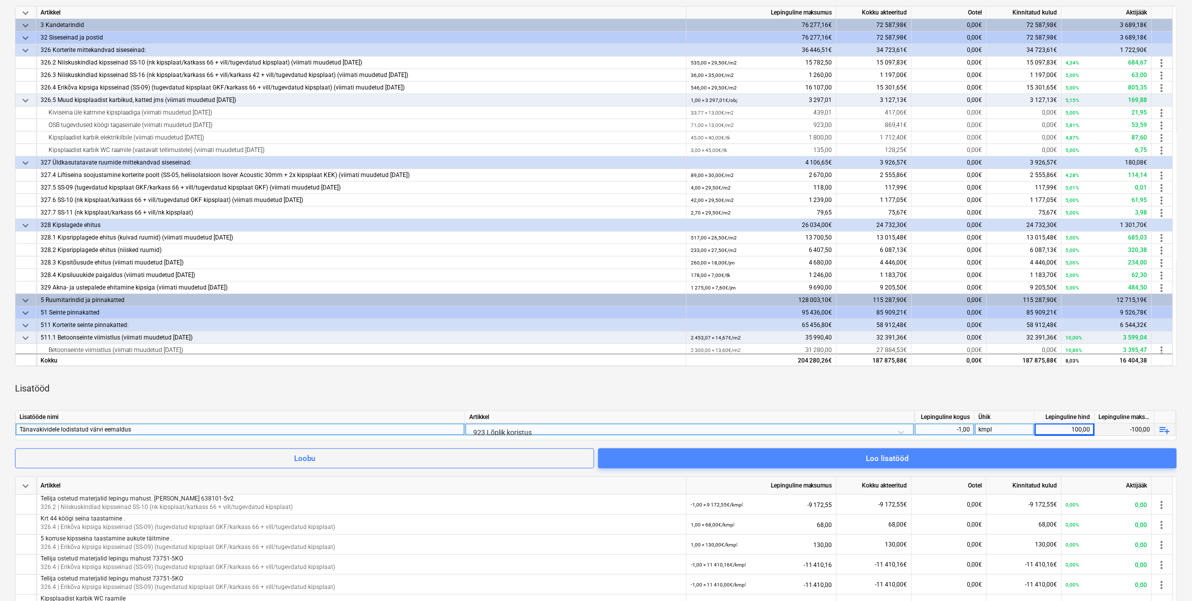
click at [919, 460] on span "Loo lisatööd" at bounding box center [887, 458] width 555 height 13
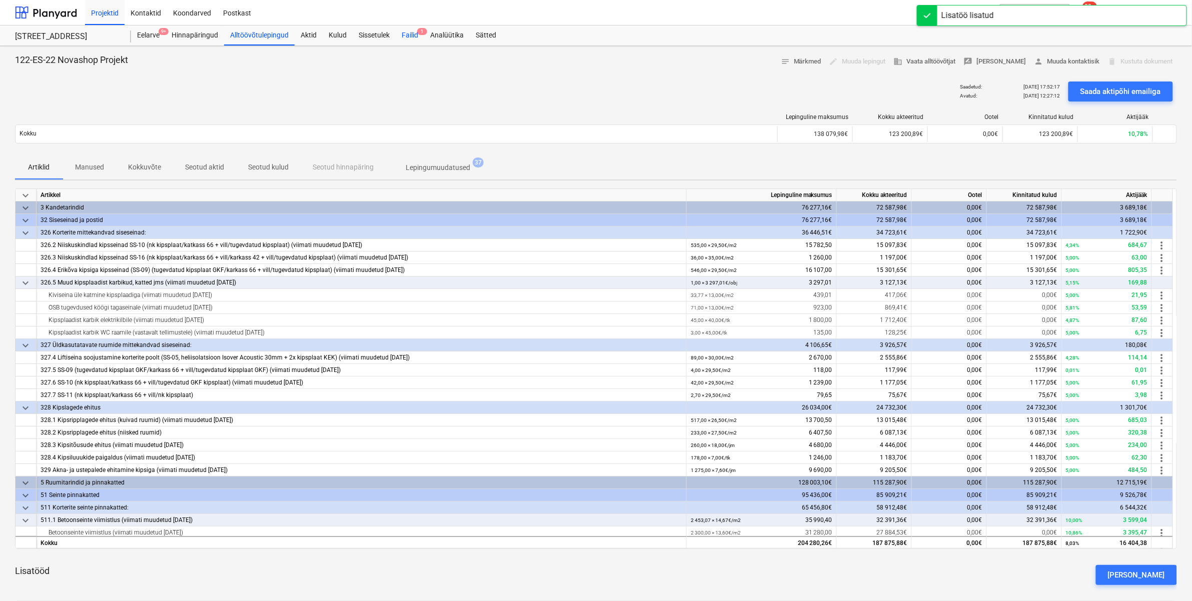
click at [406, 33] on div "Failid 1" at bounding box center [410, 36] width 29 height 20
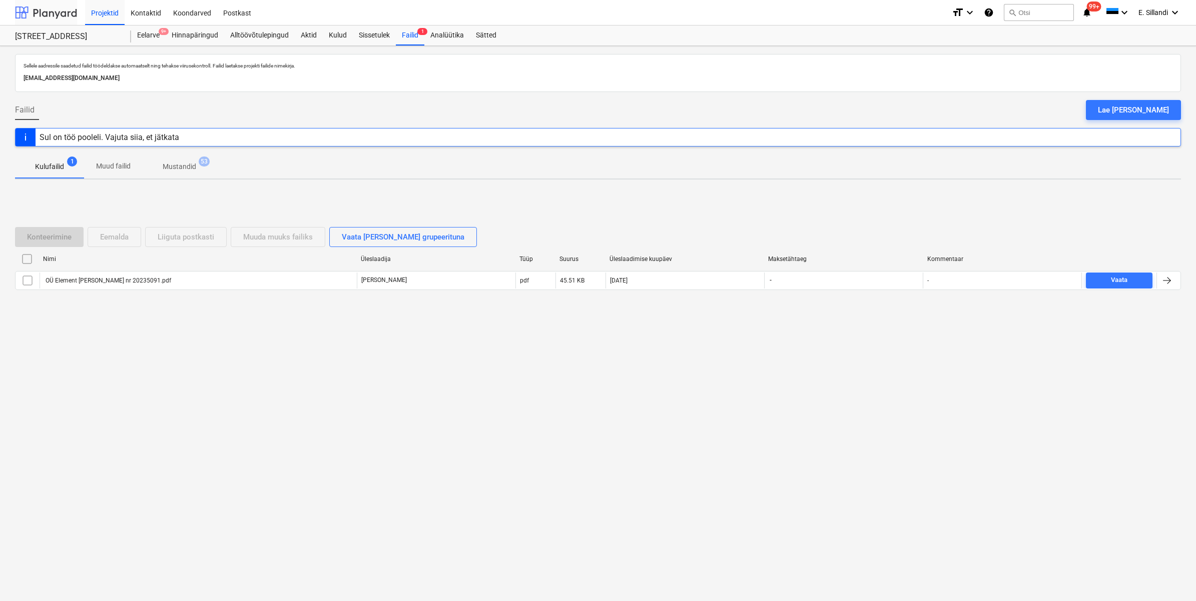
click at [21, 11] on div at bounding box center [46, 12] width 62 height 25
